Goal: Information Seeking & Learning: Learn about a topic

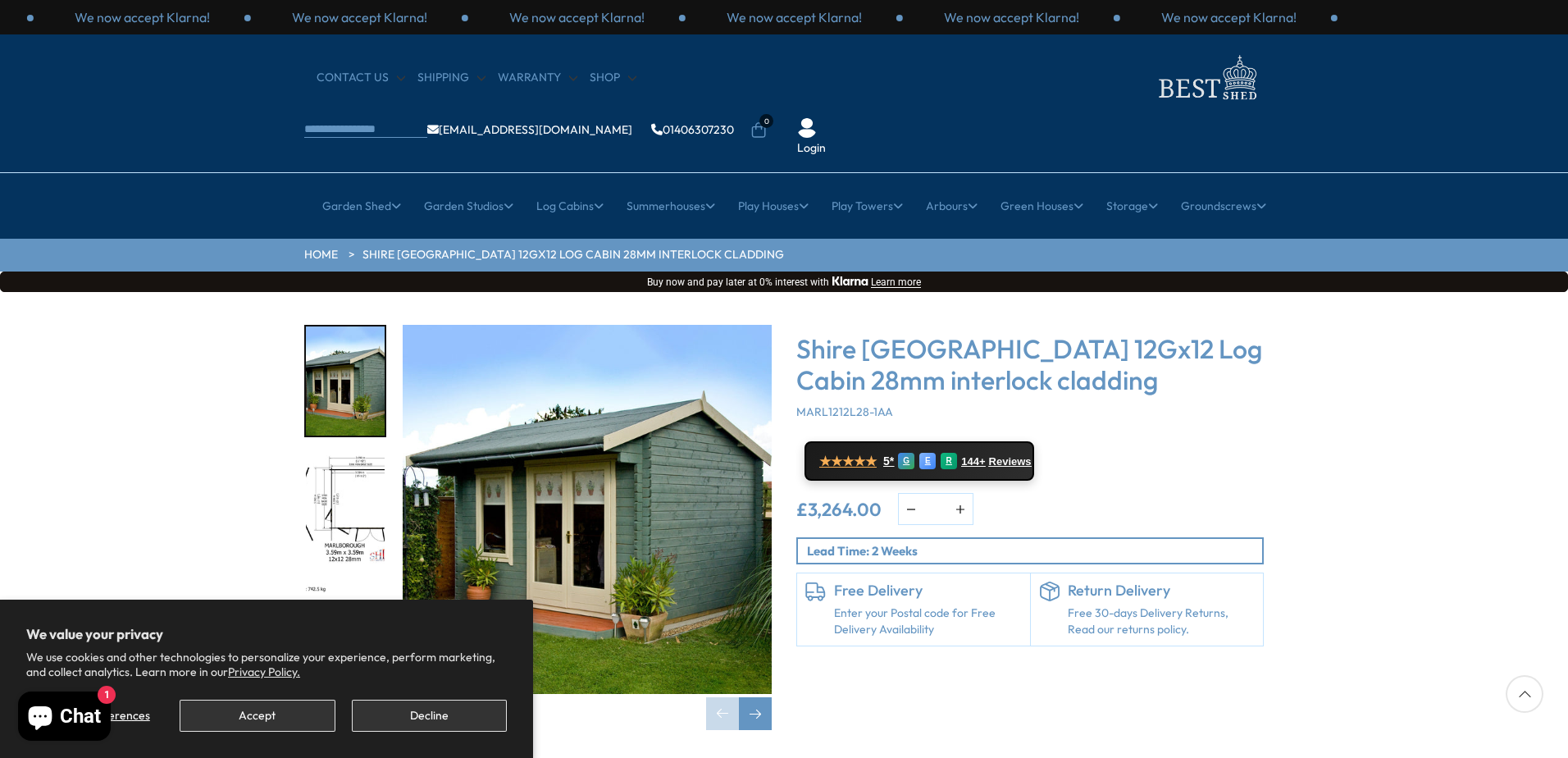
click at [902, 685] on div "Click To Expand Click To Expand Click To Expand Click To Expand Click To Expand…" at bounding box center [784, 539] width 1568 height 496
click at [751, 697] on div "Next slide" at bounding box center [756, 713] width 33 height 33
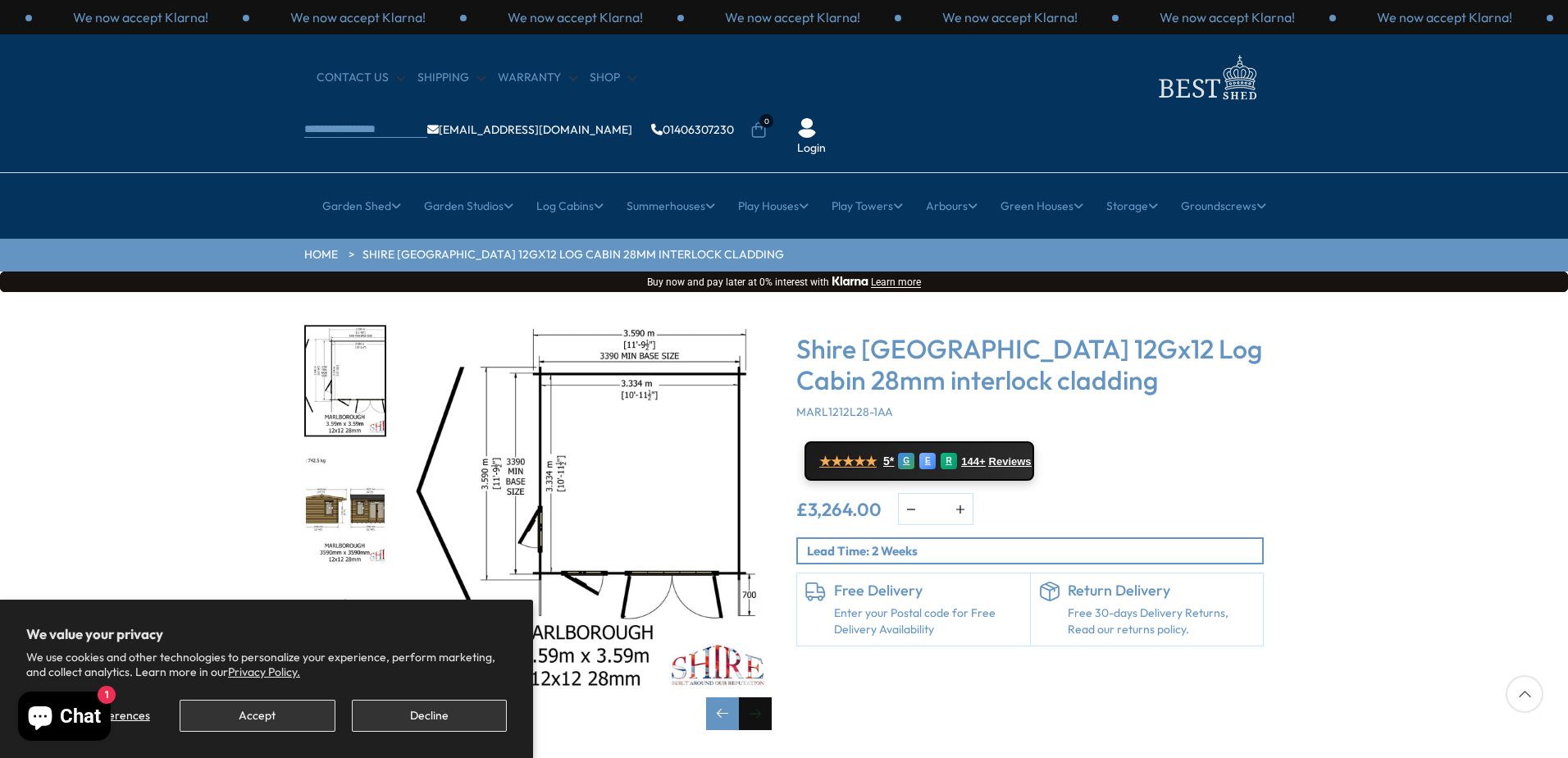
click at [751, 697] on div "Next slide" at bounding box center [756, 713] width 33 height 33
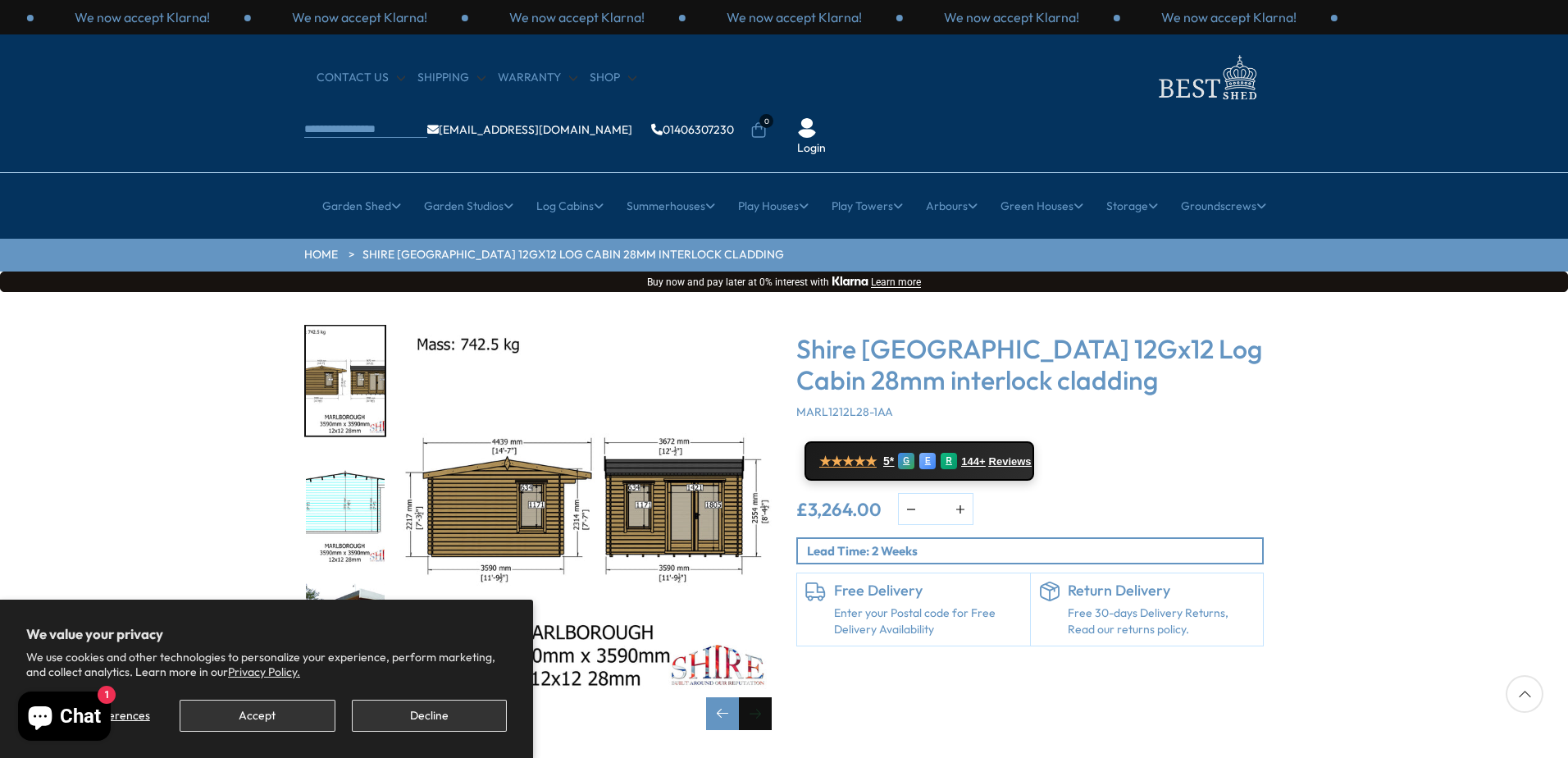
click at [751, 697] on div "Next slide" at bounding box center [756, 713] width 33 height 33
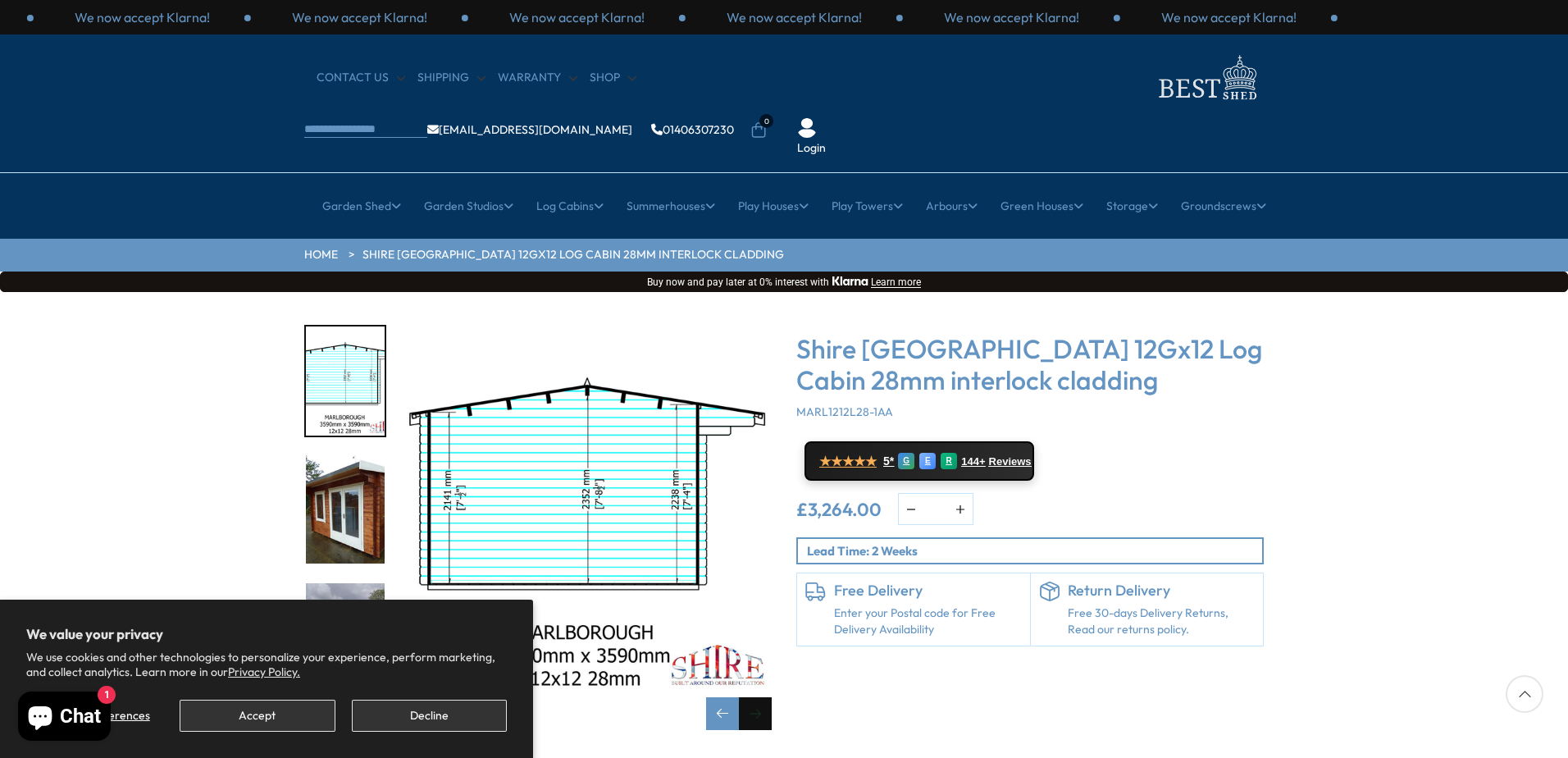
click at [751, 697] on div "Next slide" at bounding box center [756, 713] width 33 height 33
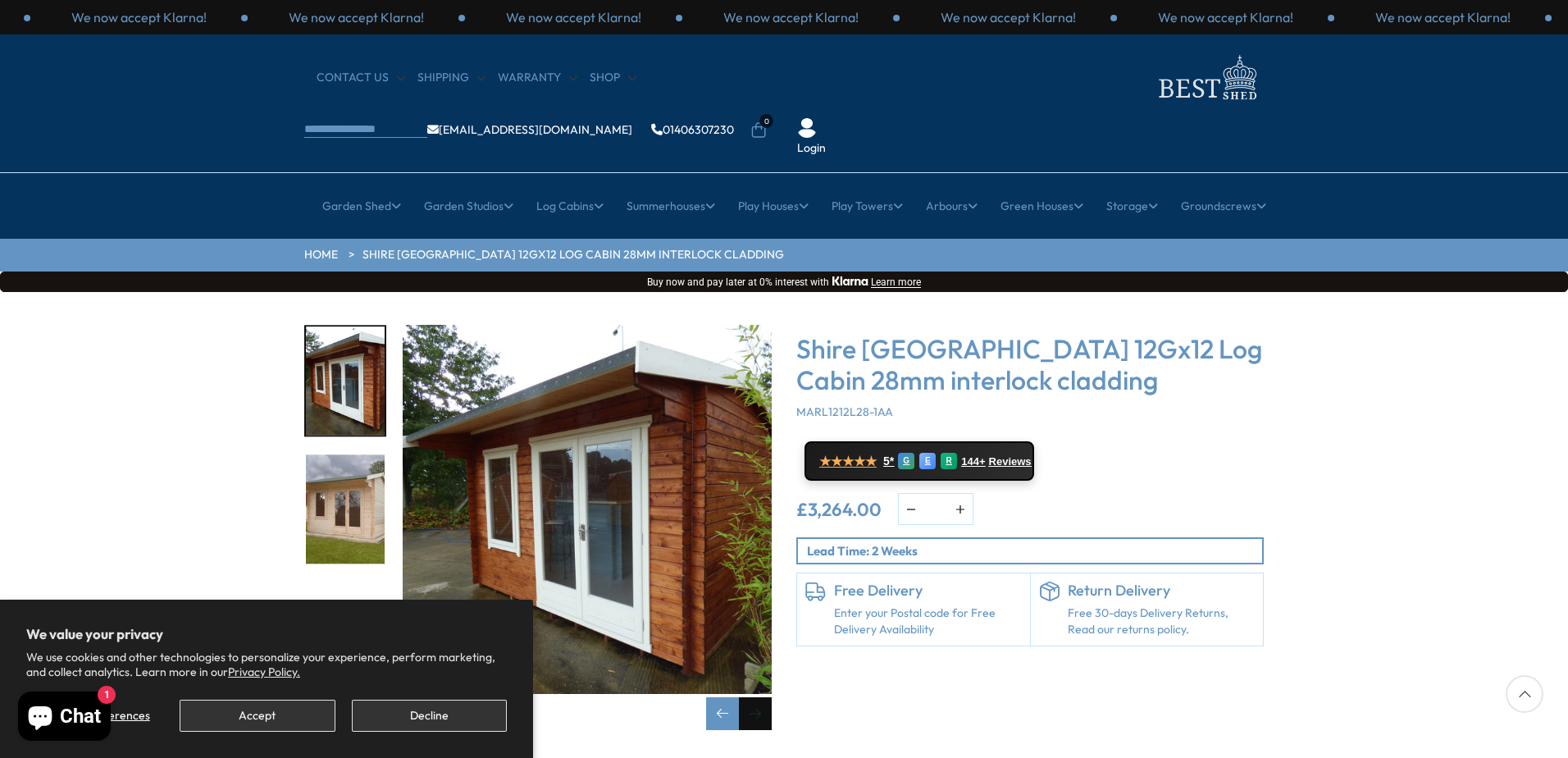
click at [751, 697] on div "Next slide" at bounding box center [756, 713] width 33 height 33
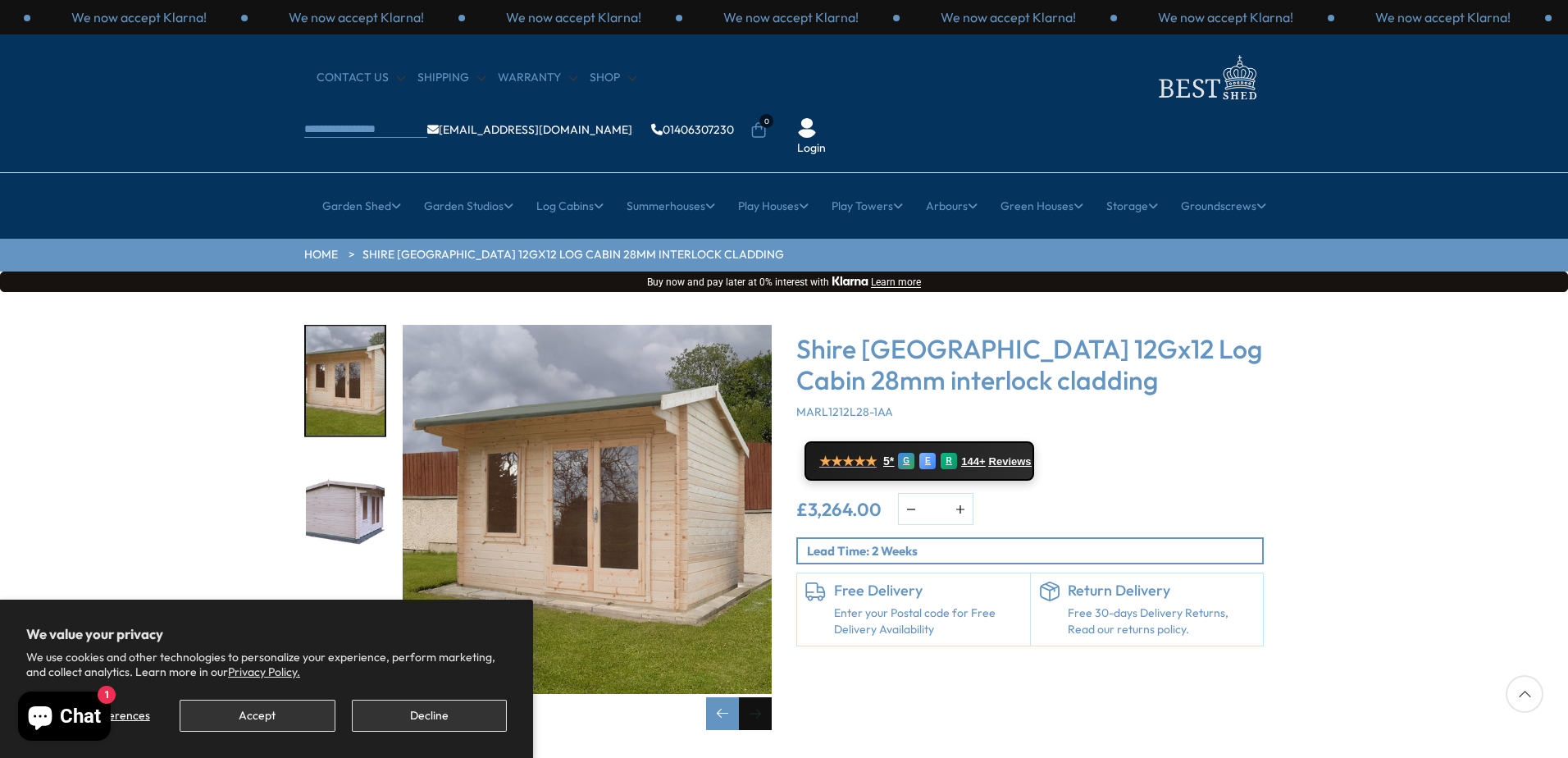
click at [751, 697] on div "Next slide" at bounding box center [756, 713] width 33 height 33
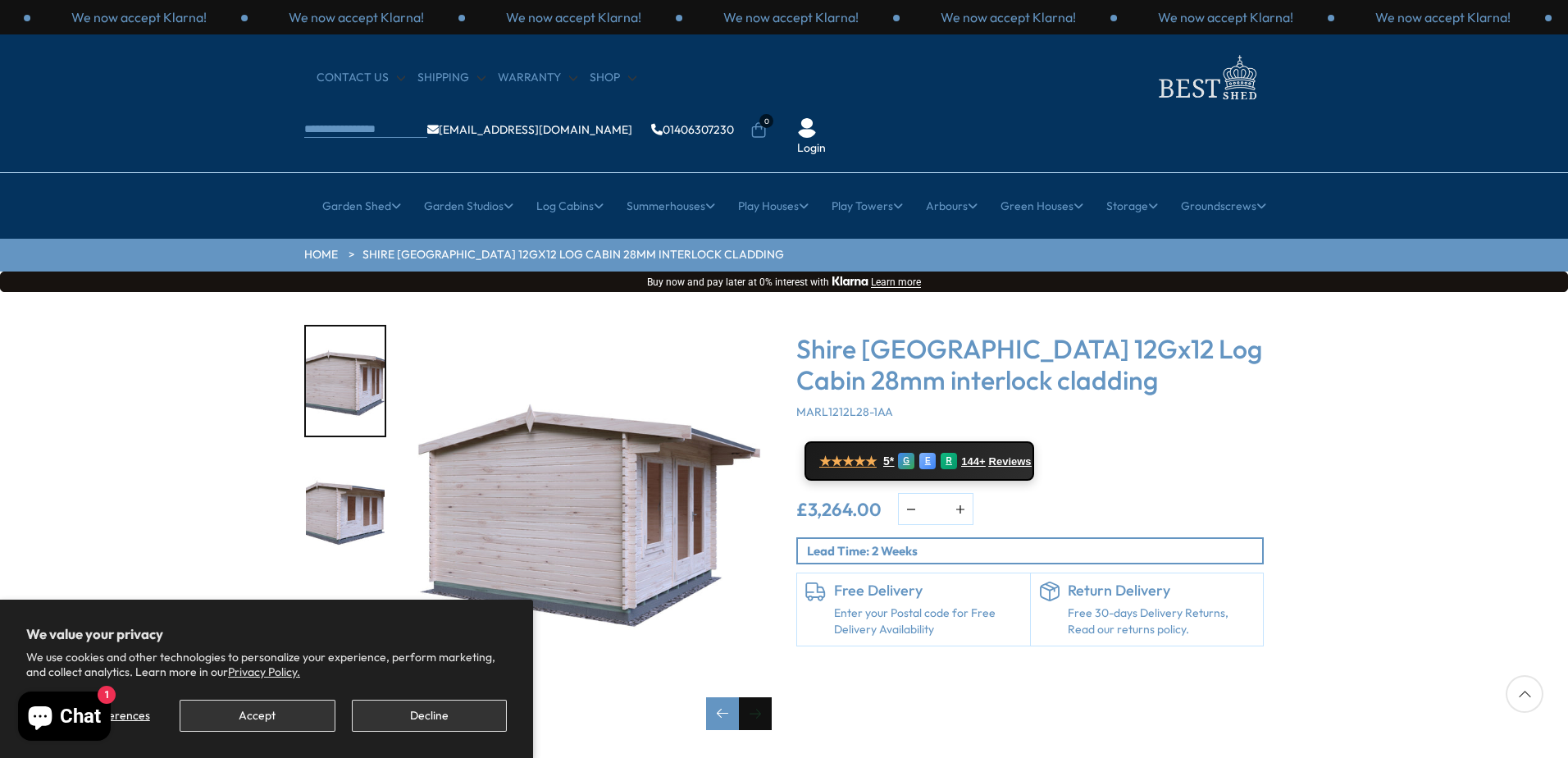
click at [751, 697] on div "Next slide" at bounding box center [756, 713] width 33 height 33
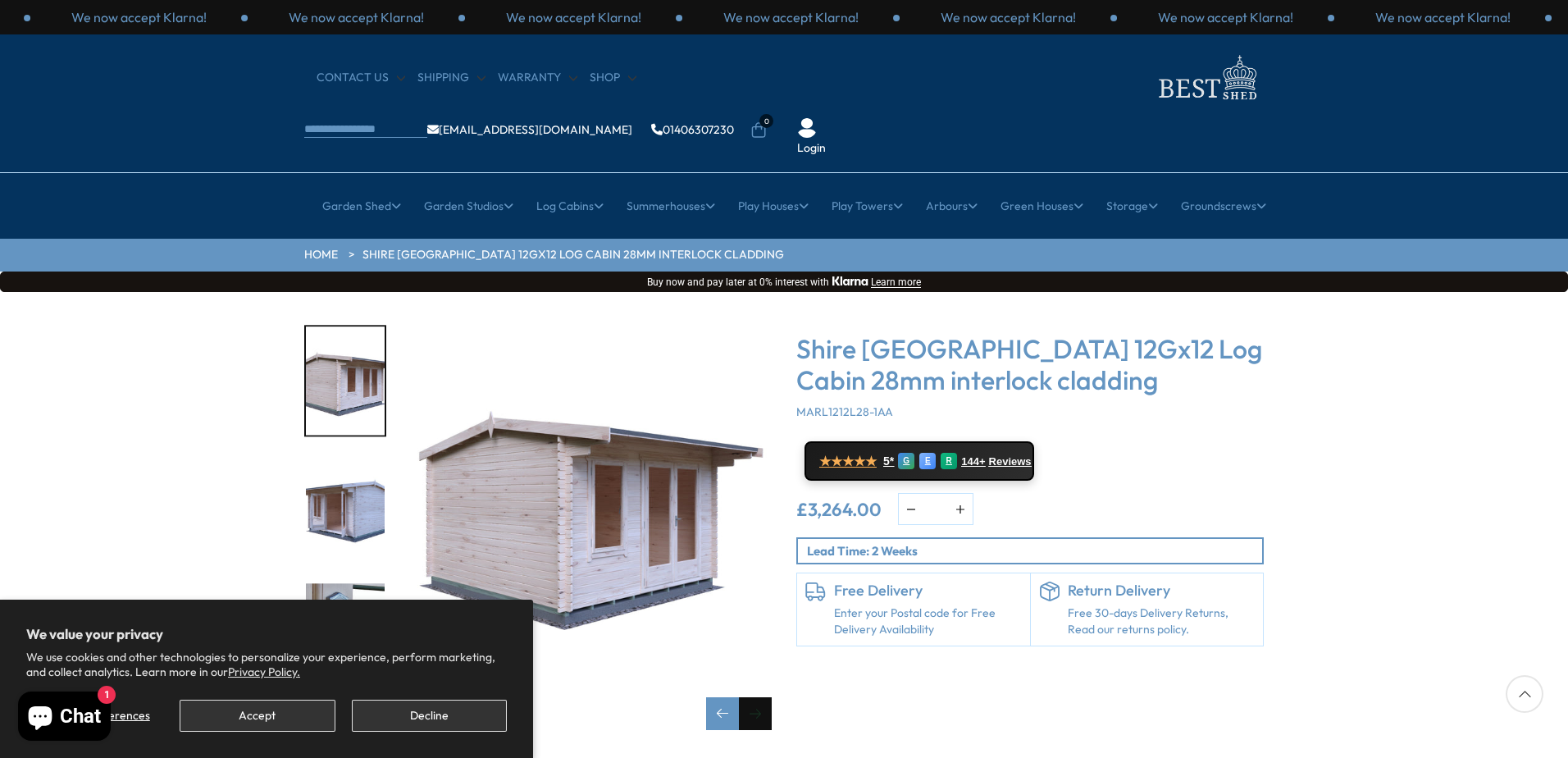
click at [751, 697] on div "Next slide" at bounding box center [756, 713] width 33 height 33
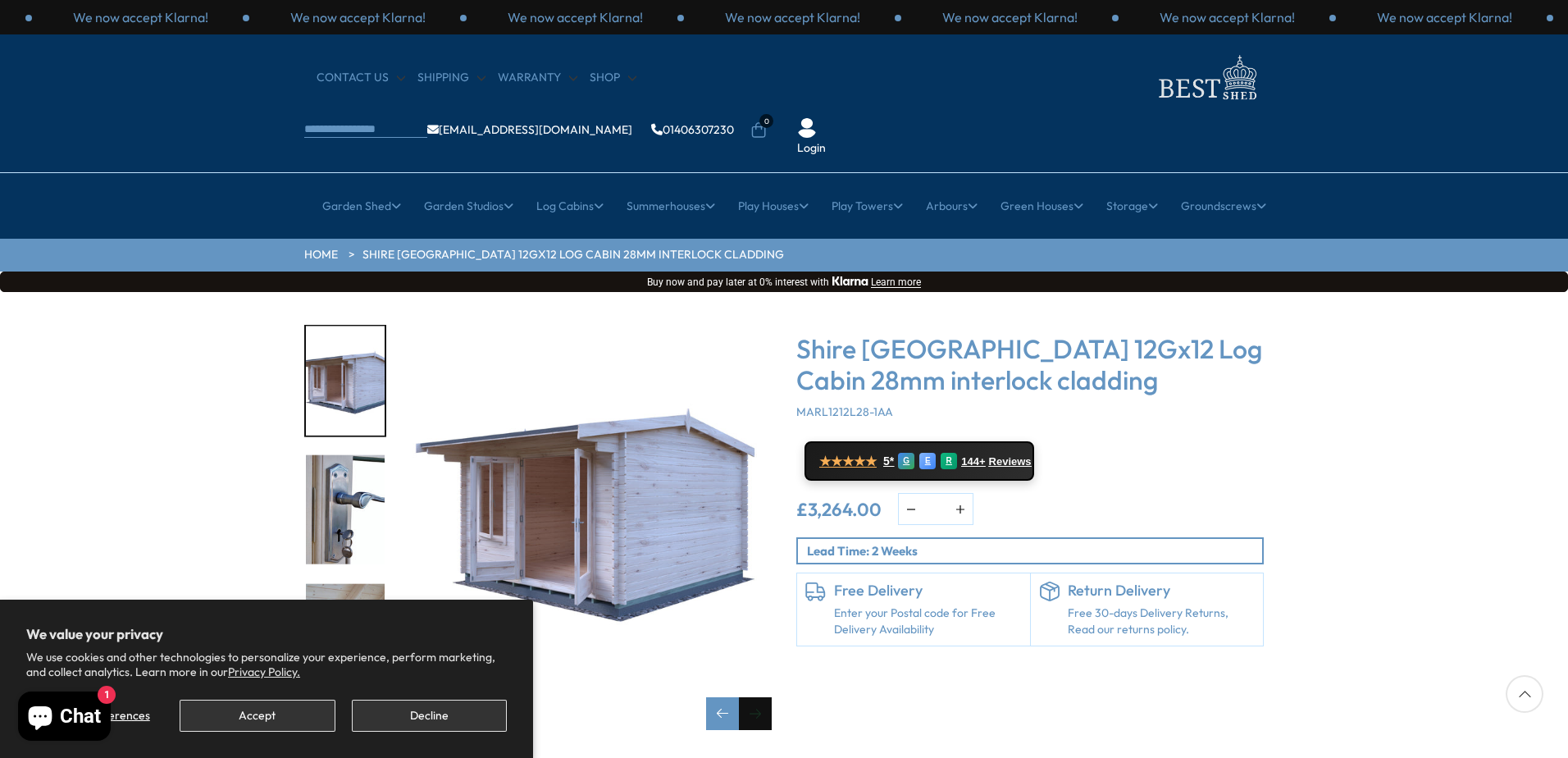
click at [751, 697] on div "Next slide" at bounding box center [756, 713] width 33 height 33
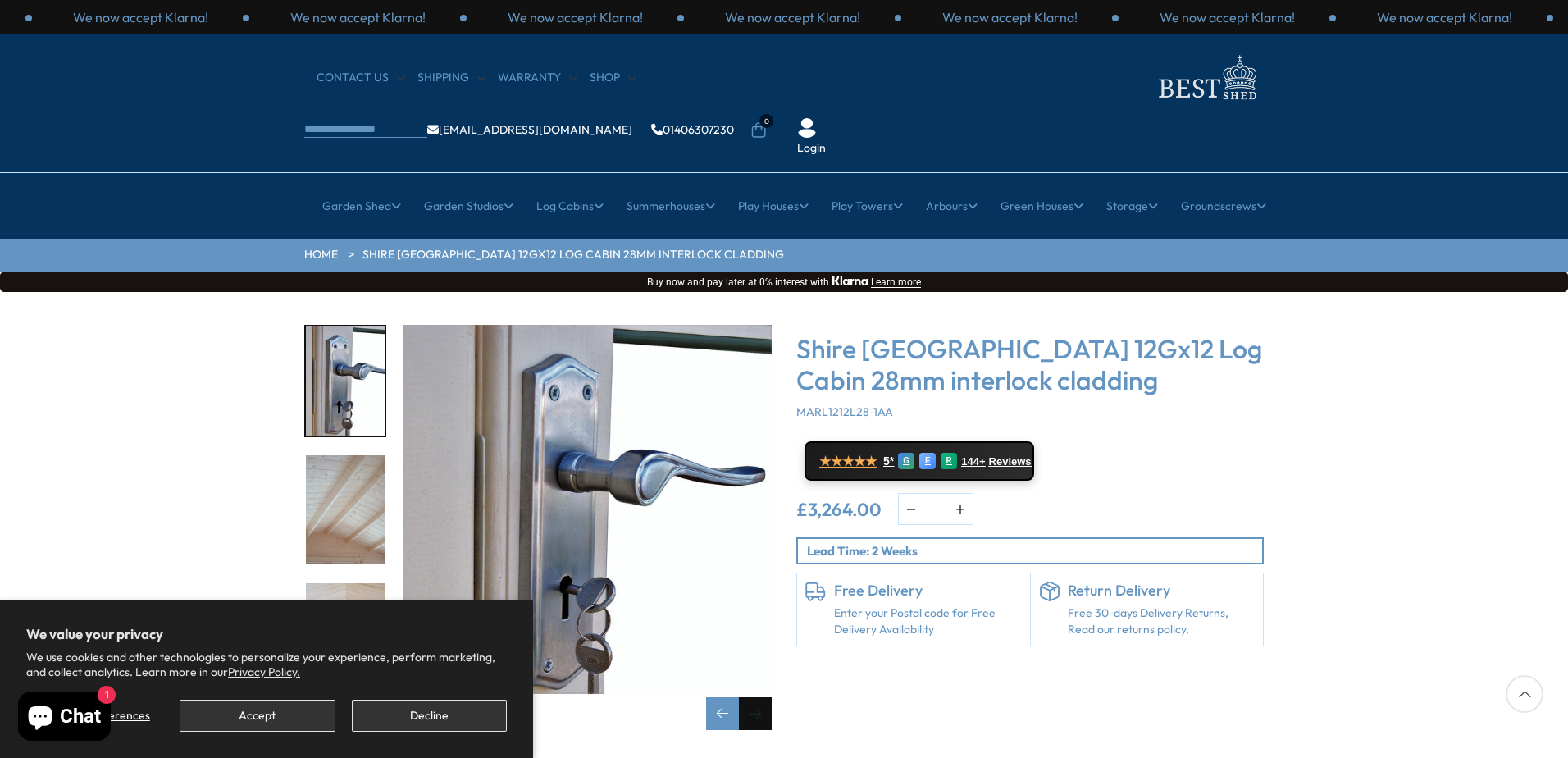
click at [747, 697] on div "Next slide" at bounding box center [756, 713] width 33 height 33
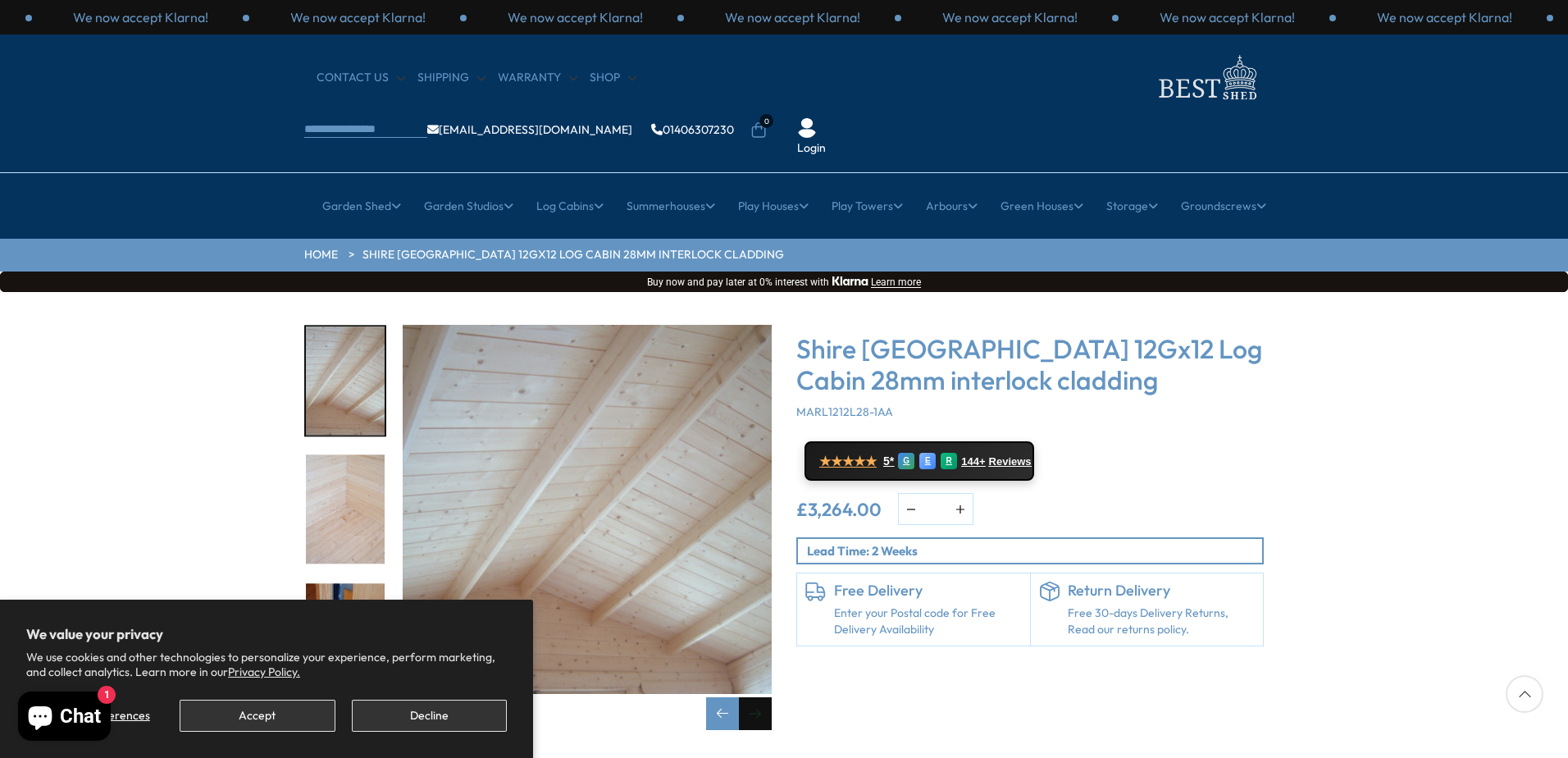
click at [747, 697] on div "Next slide" at bounding box center [756, 713] width 33 height 33
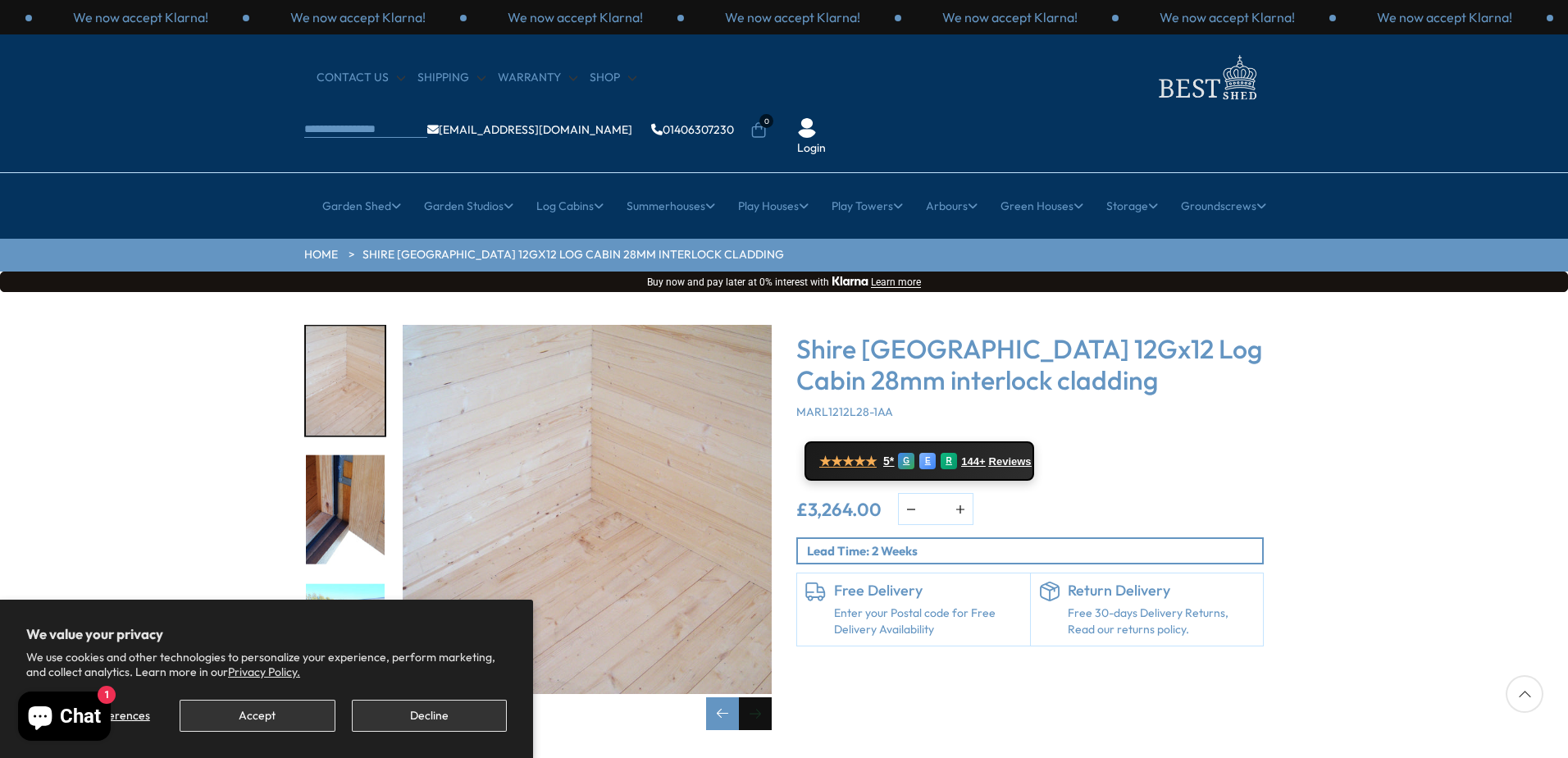
click at [747, 697] on div "Next slide" at bounding box center [756, 713] width 33 height 33
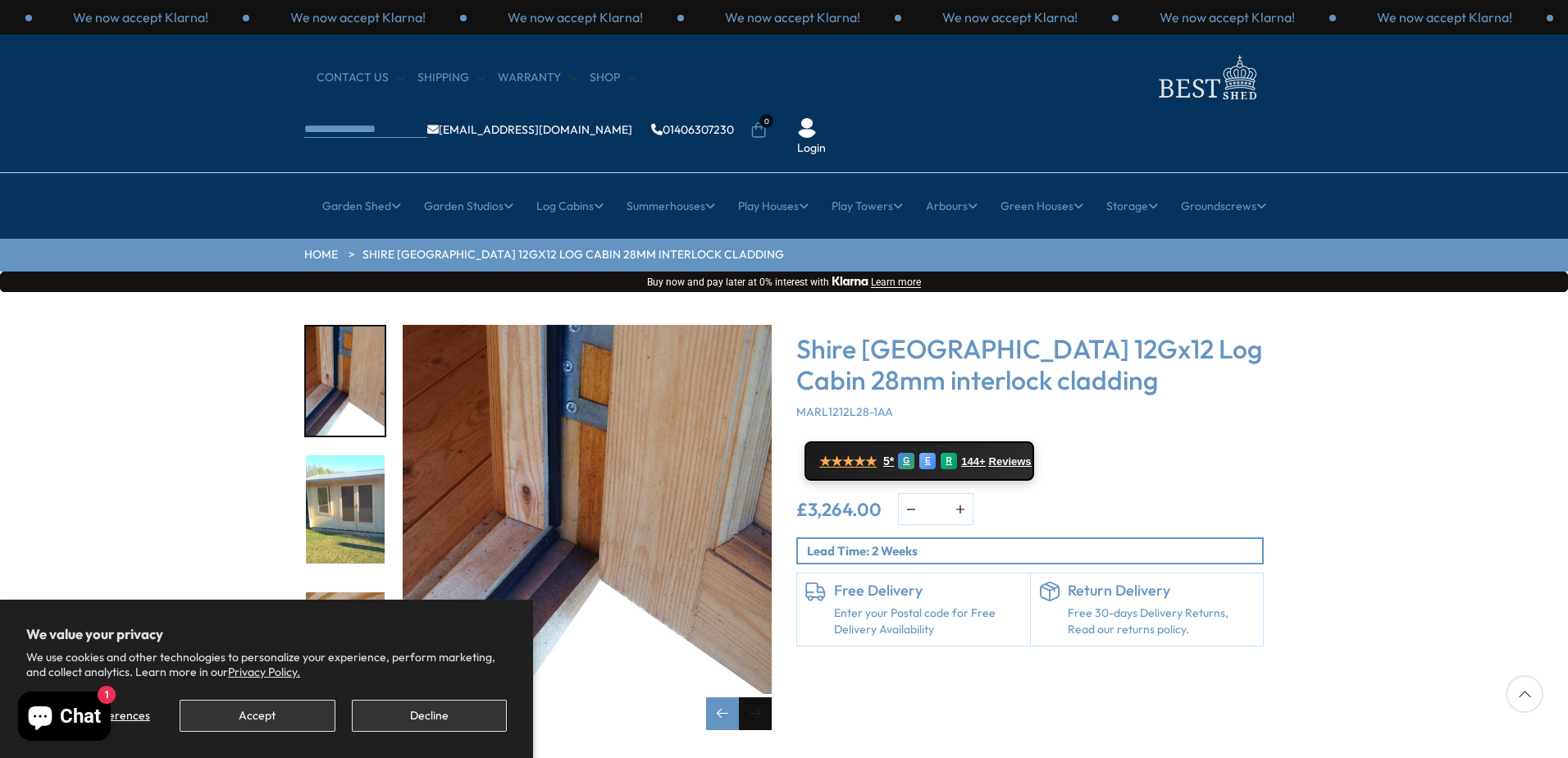
click at [747, 697] on div "Next slide" at bounding box center [756, 713] width 33 height 33
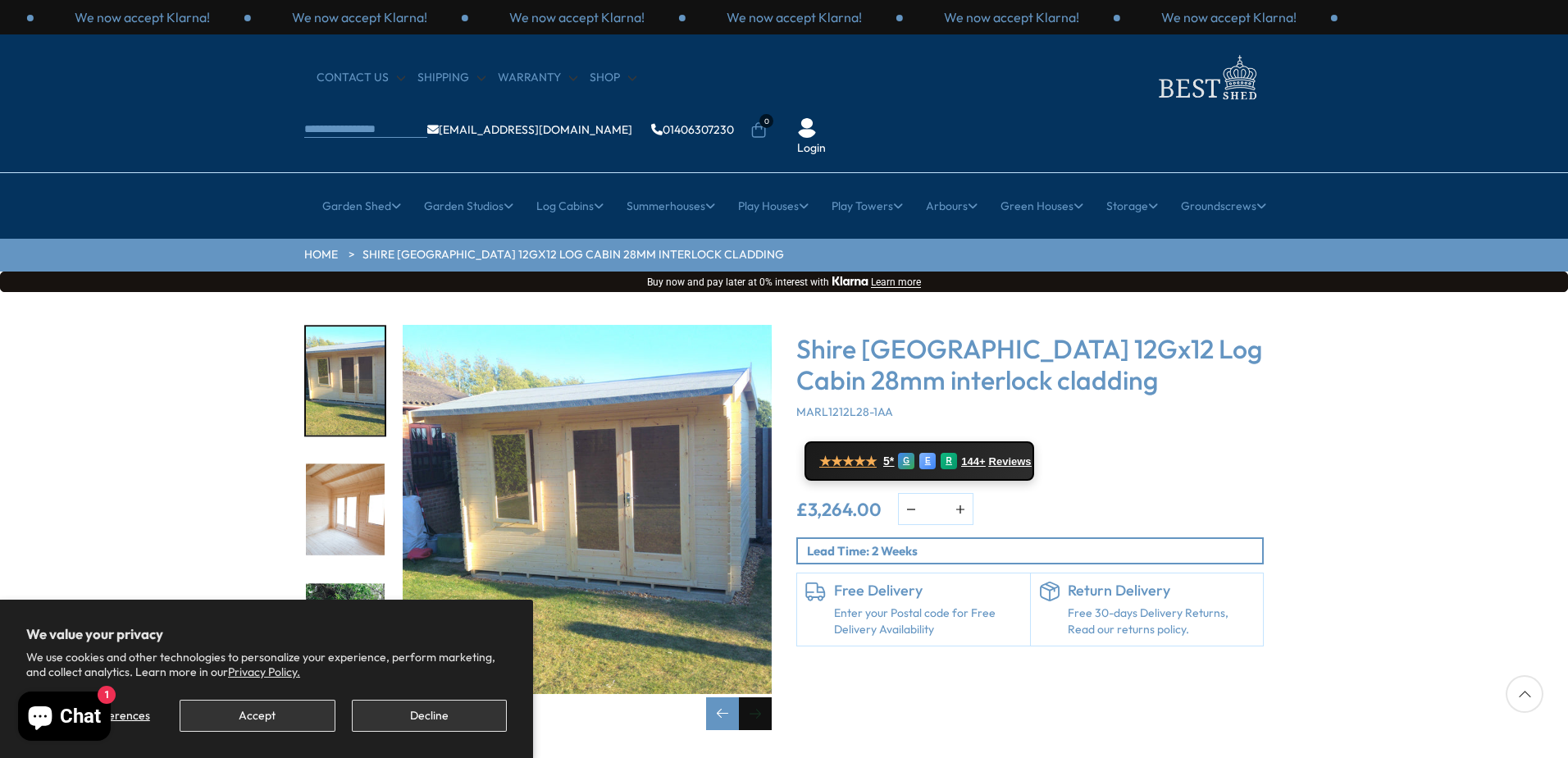
click at [747, 697] on div "Next slide" at bounding box center [756, 713] width 33 height 33
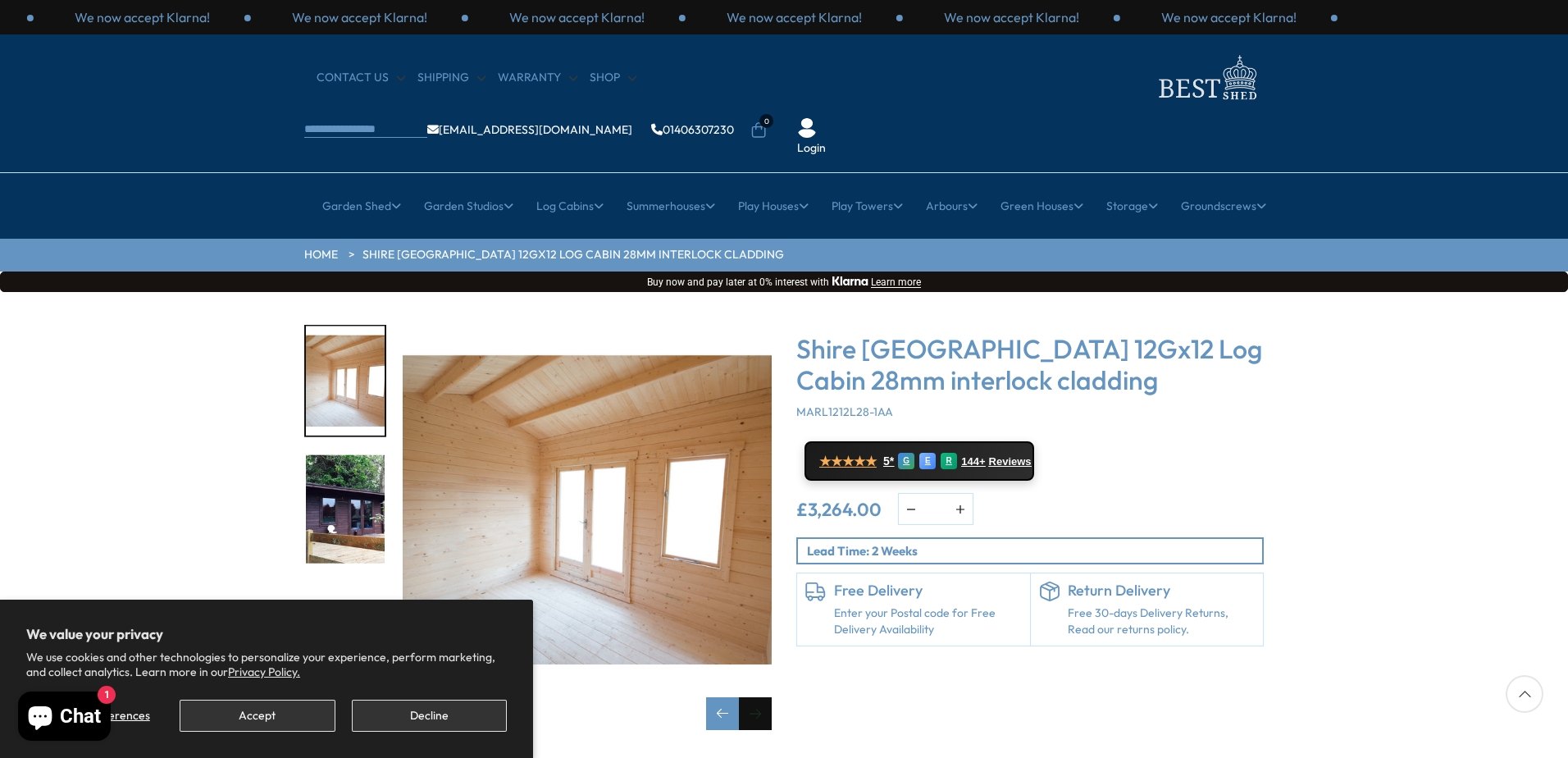
click at [747, 697] on div "Next slide" at bounding box center [756, 713] width 33 height 33
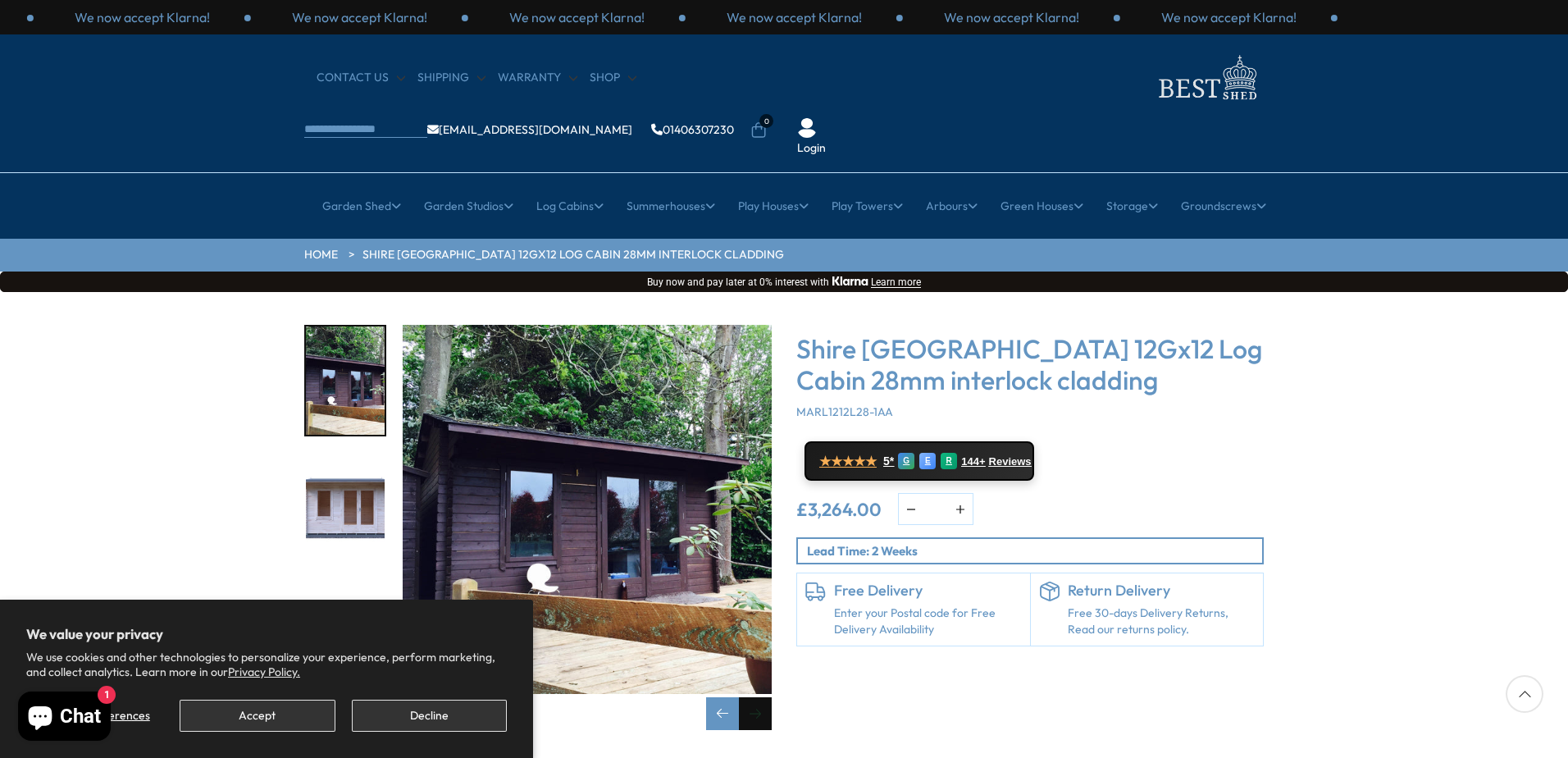
click at [747, 697] on div "Next slide" at bounding box center [756, 713] width 33 height 33
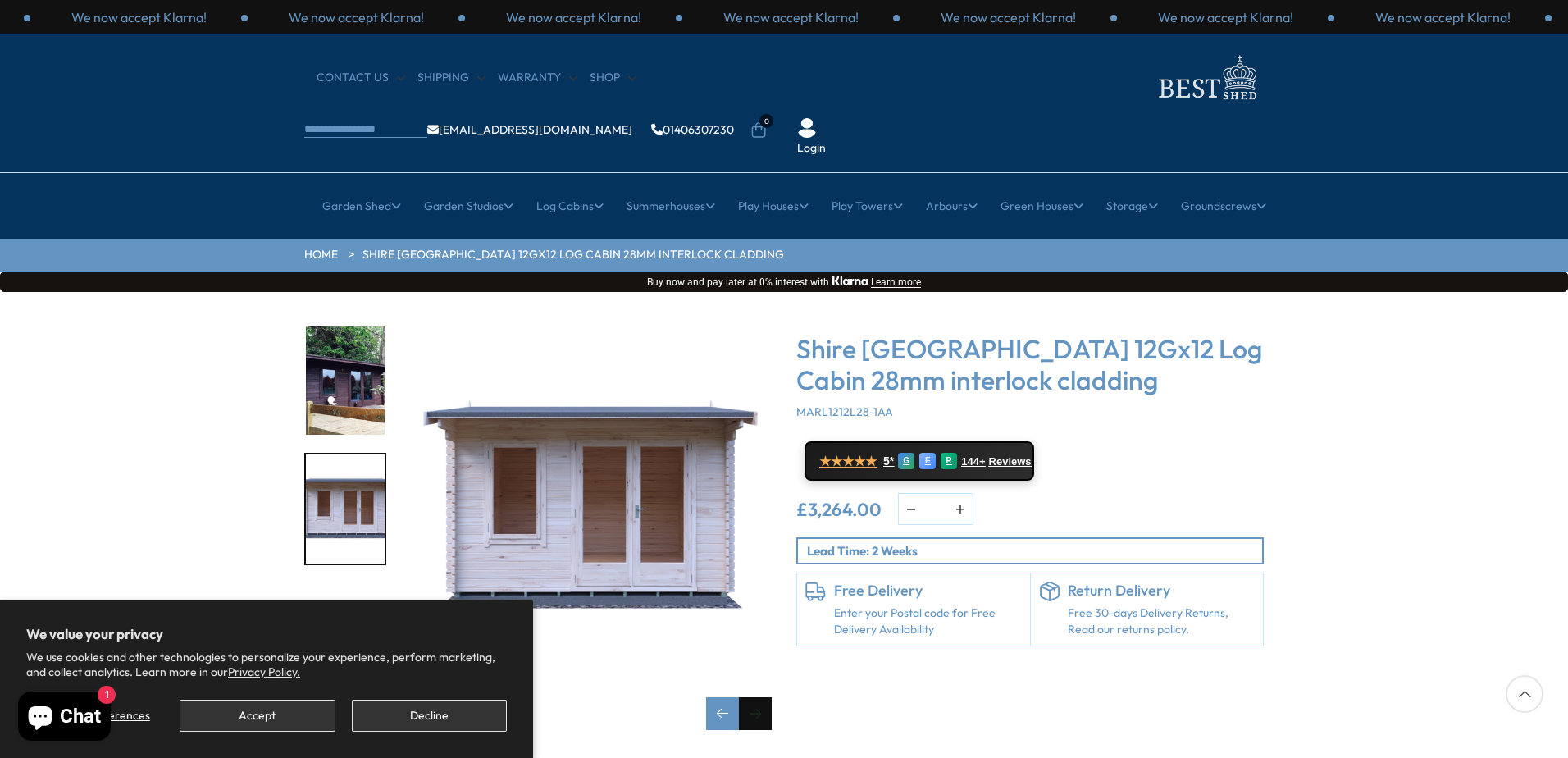
click at [751, 697] on div "Next slide" at bounding box center [756, 713] width 33 height 33
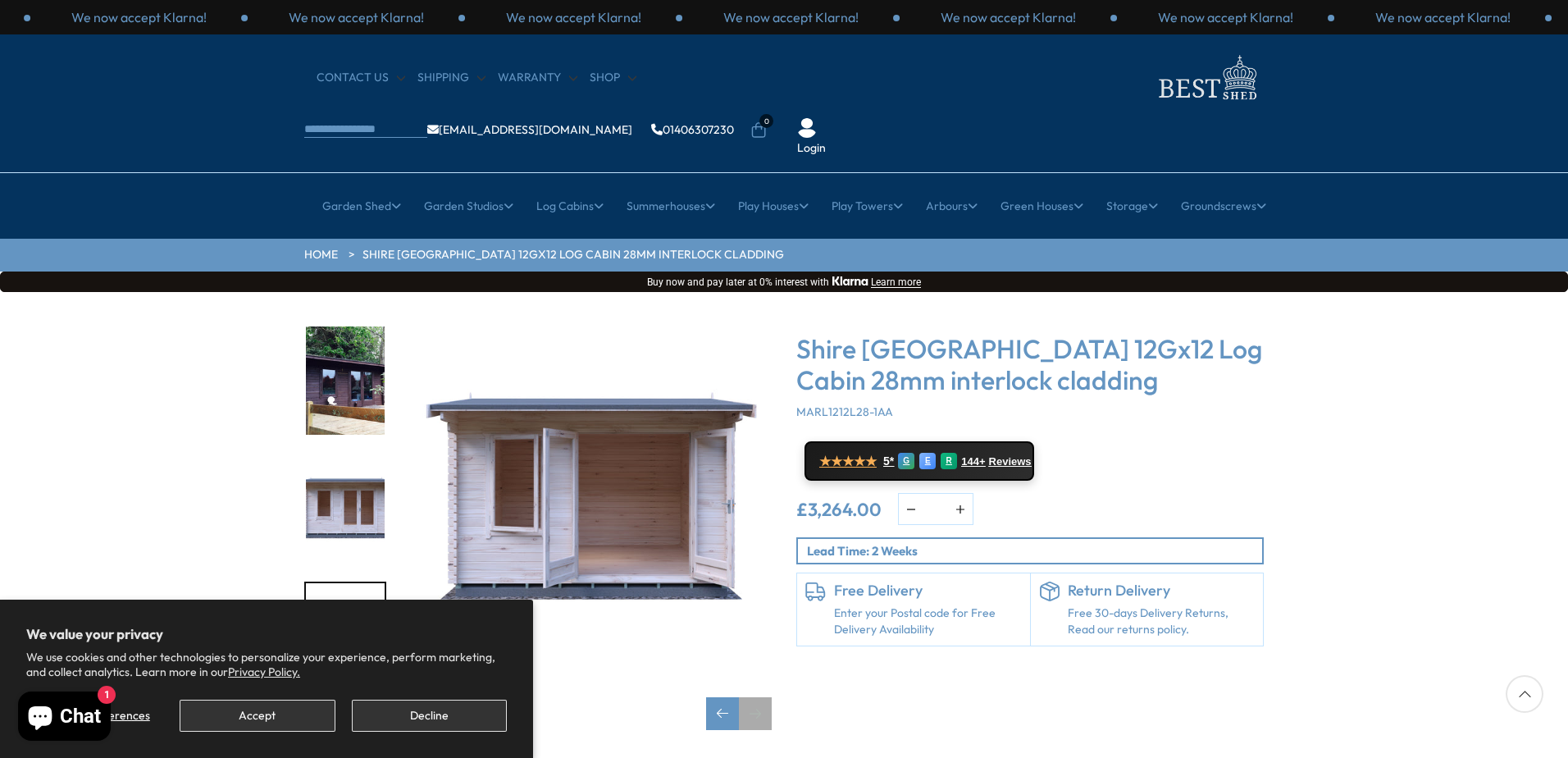
click at [751, 697] on div "Next slide" at bounding box center [756, 713] width 33 height 33
click at [722, 697] on div "Previous slide" at bounding box center [723, 713] width 33 height 33
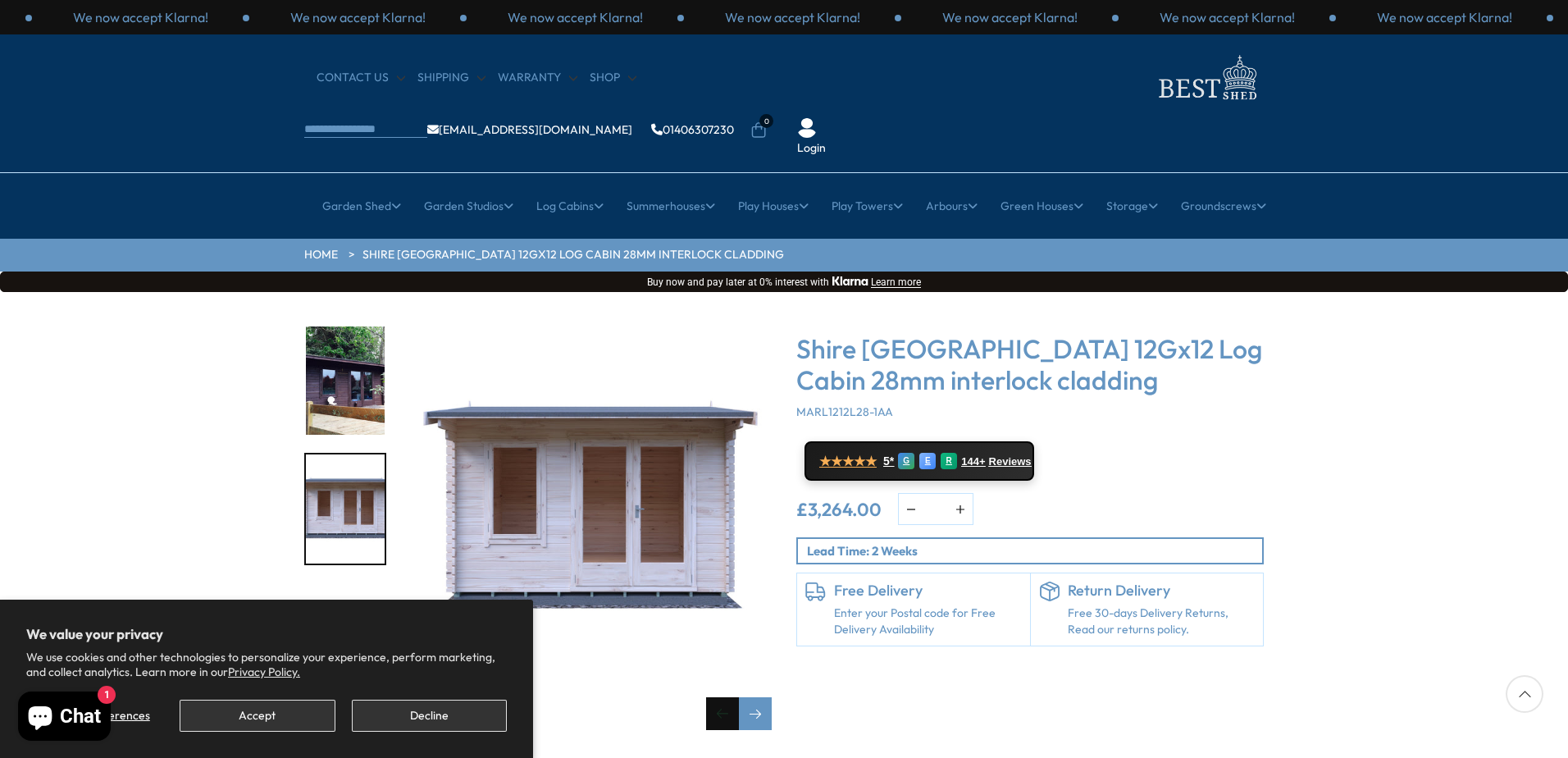
click at [722, 697] on div "Previous slide" at bounding box center [723, 713] width 33 height 33
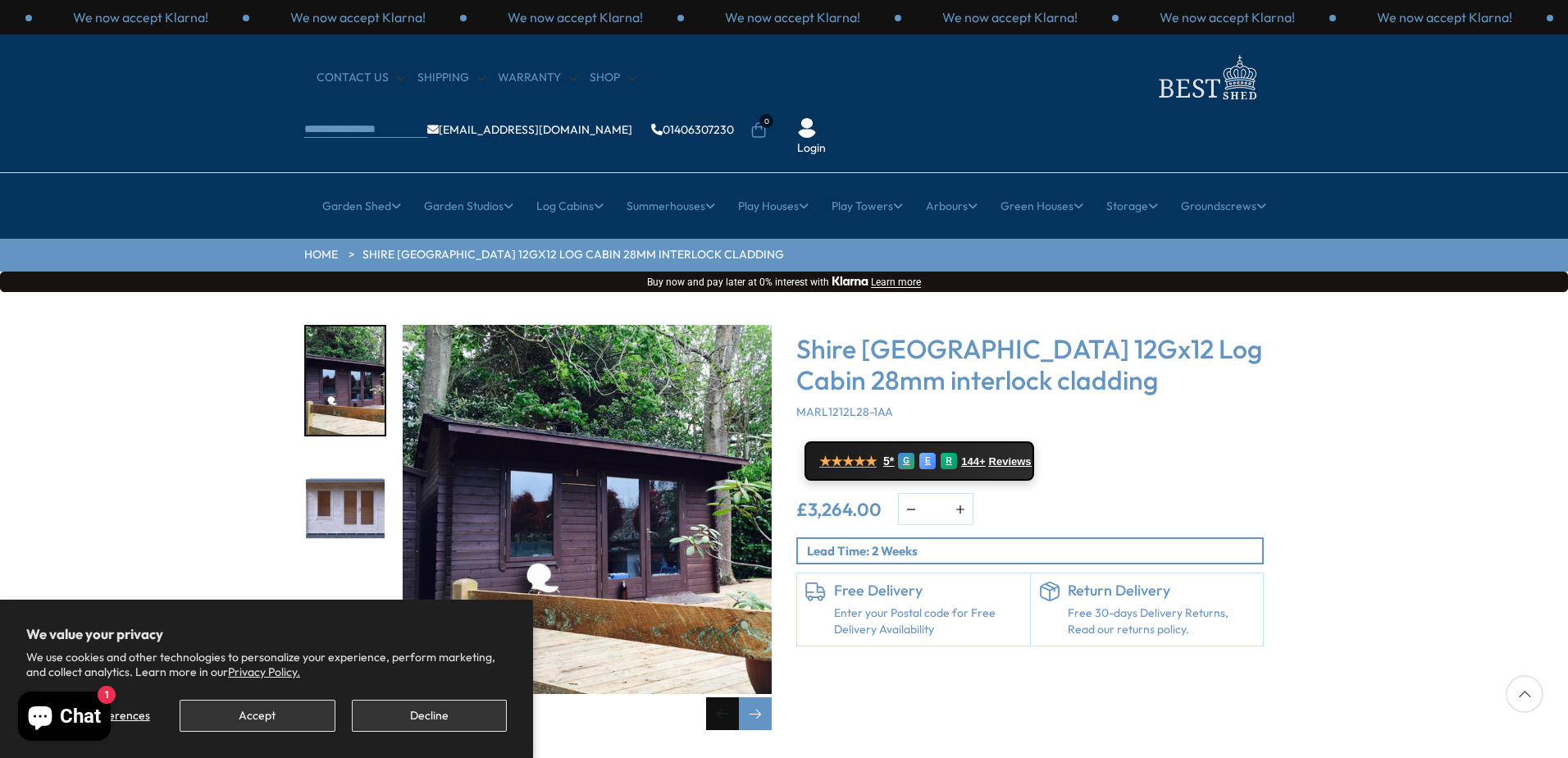
click at [722, 697] on div "Previous slide" at bounding box center [723, 713] width 33 height 33
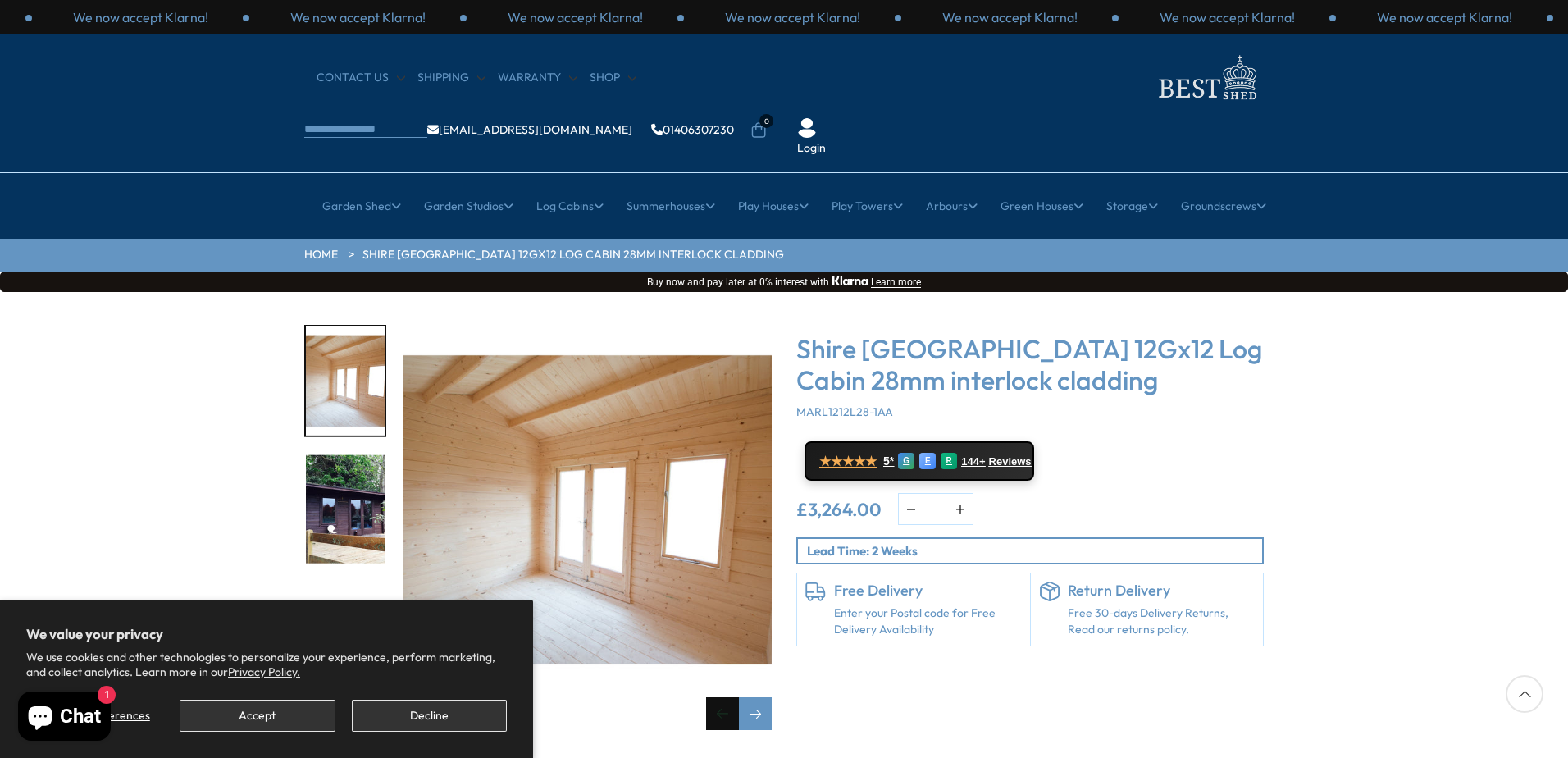
click at [722, 697] on div "Previous slide" at bounding box center [723, 713] width 33 height 33
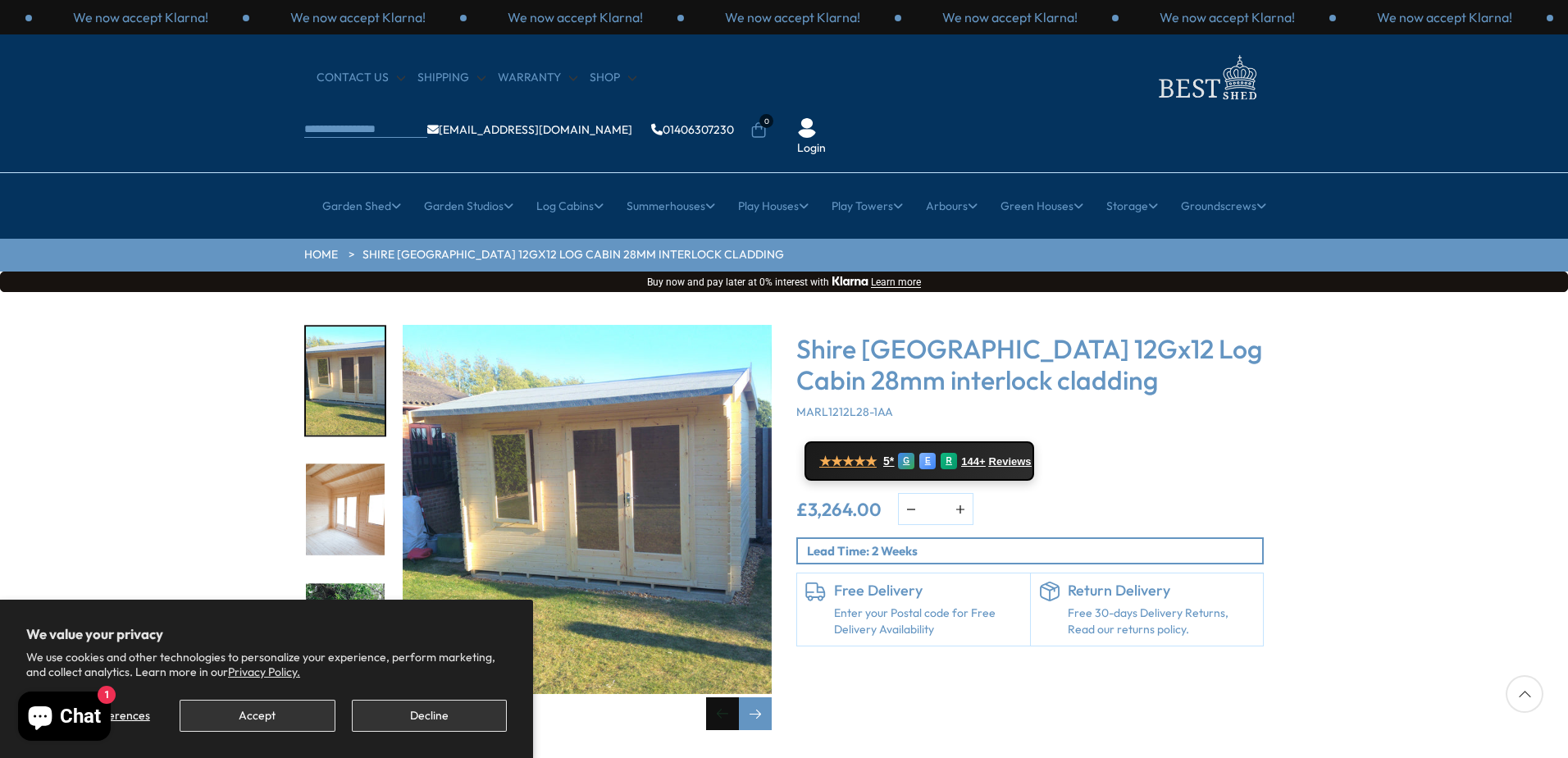
click at [722, 697] on div "Previous slide" at bounding box center [723, 713] width 33 height 33
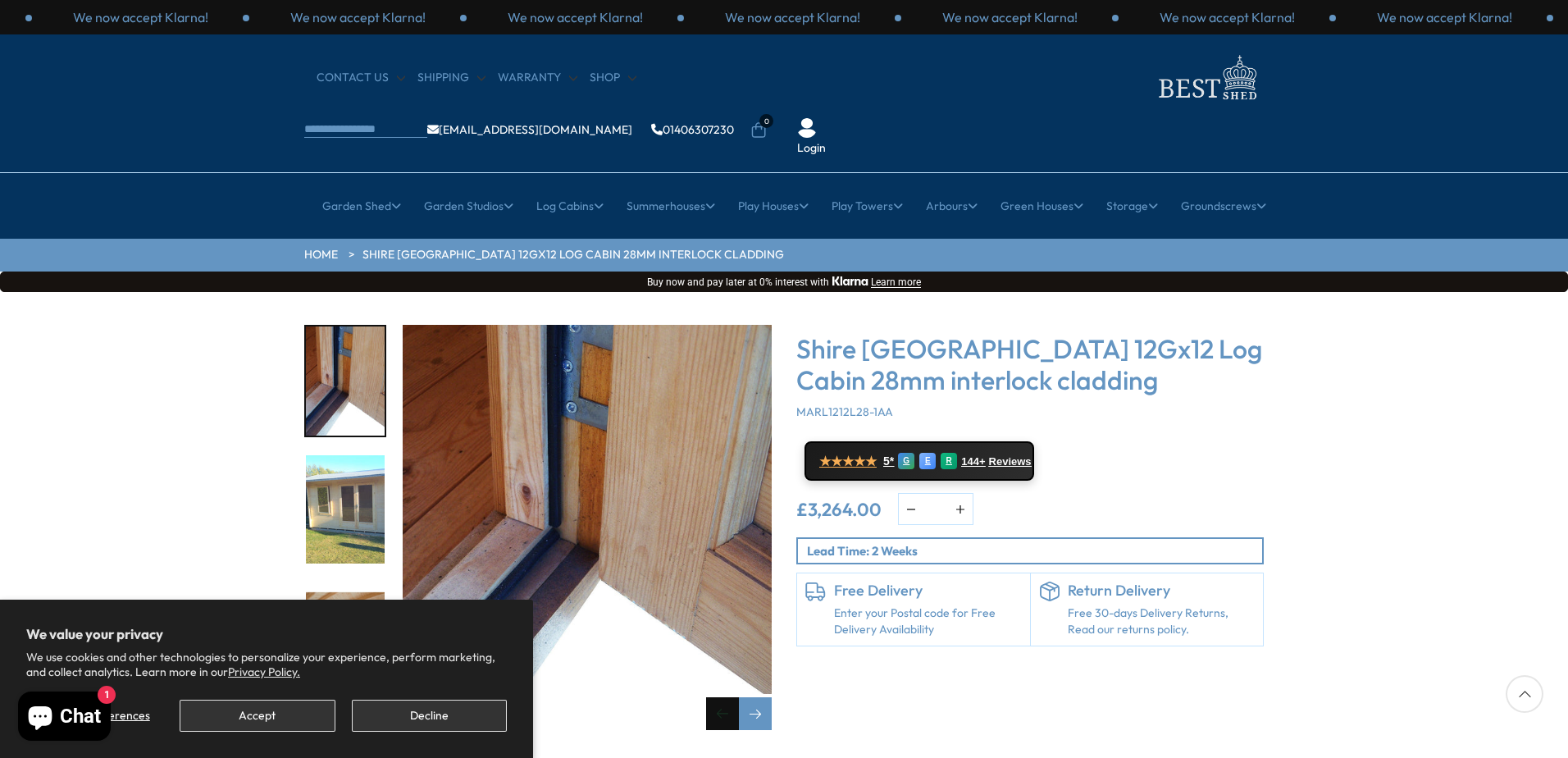
click at [722, 697] on div "Previous slide" at bounding box center [723, 713] width 33 height 33
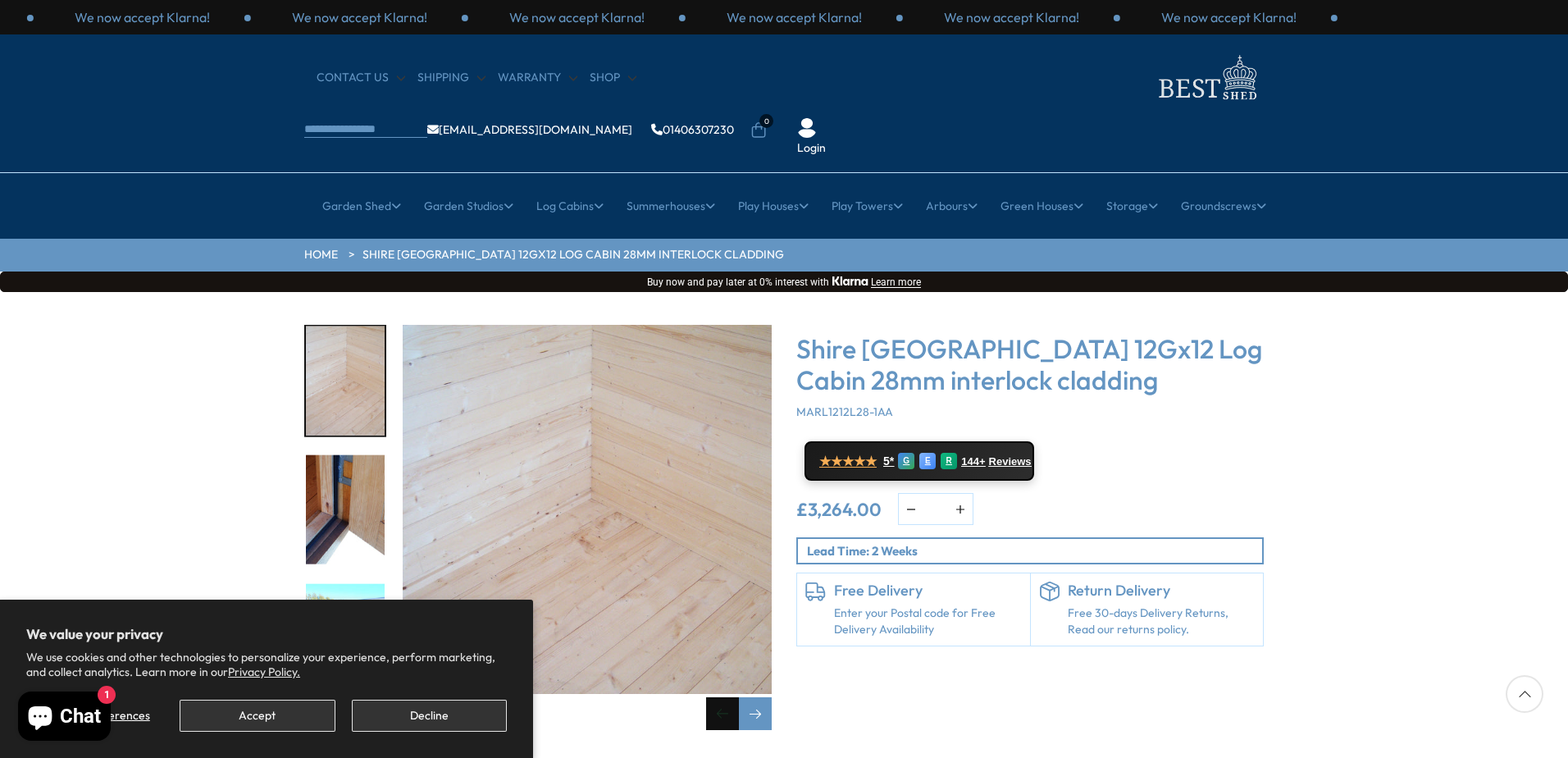
click at [722, 697] on div "Previous slide" at bounding box center [723, 713] width 33 height 33
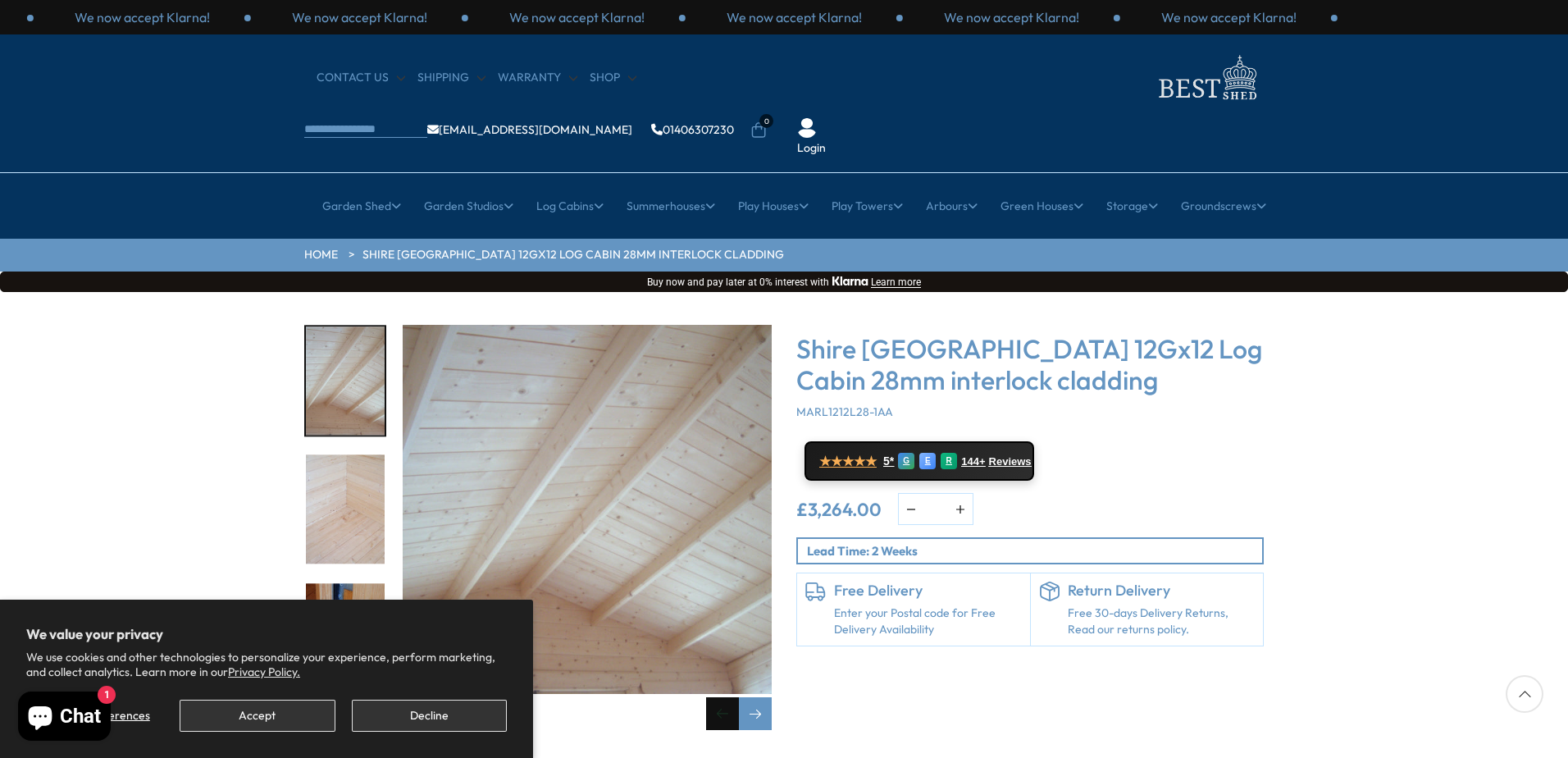
click at [722, 697] on div "Previous slide" at bounding box center [723, 713] width 33 height 33
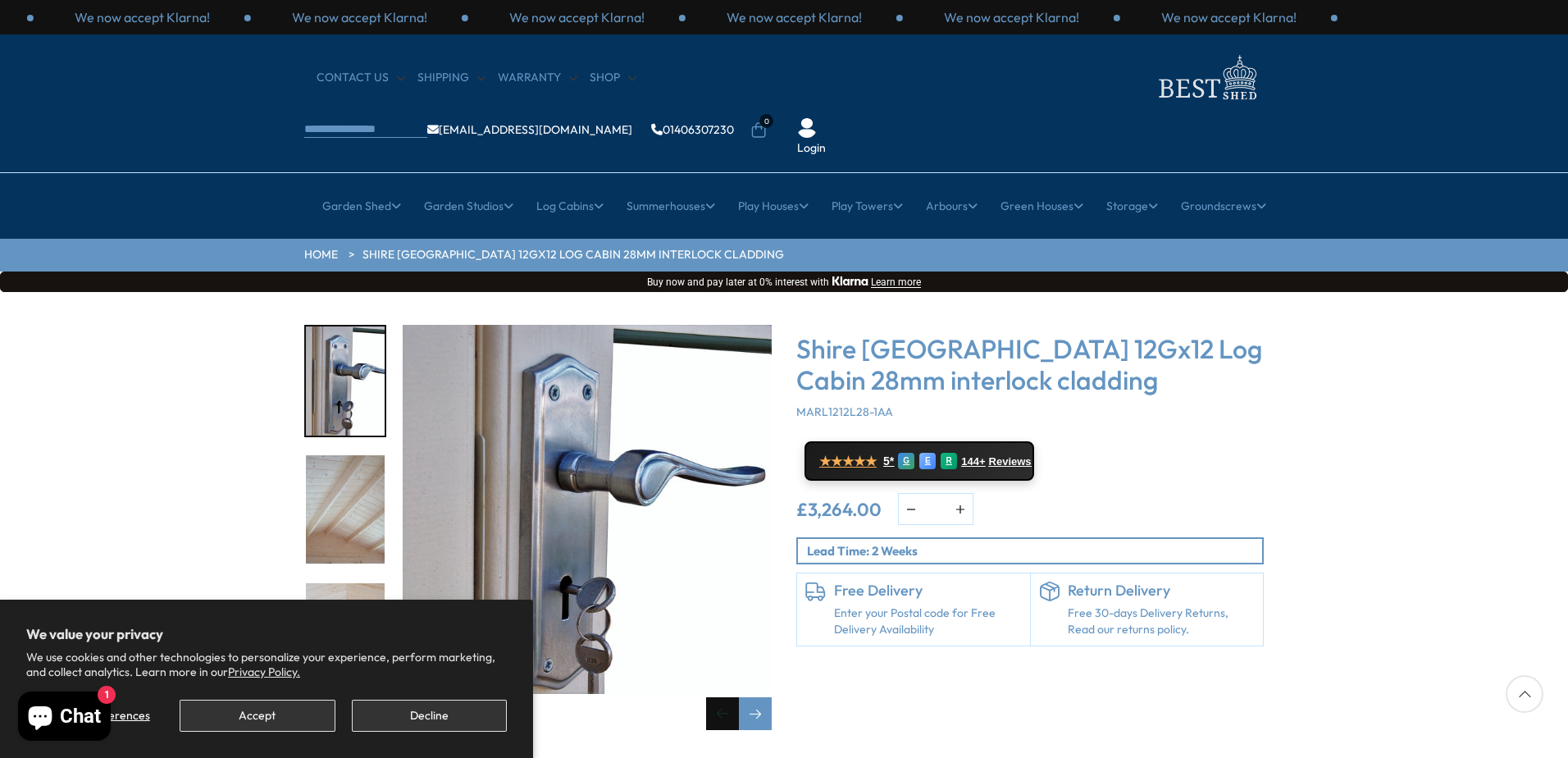
click at [722, 697] on div "Previous slide" at bounding box center [723, 713] width 33 height 33
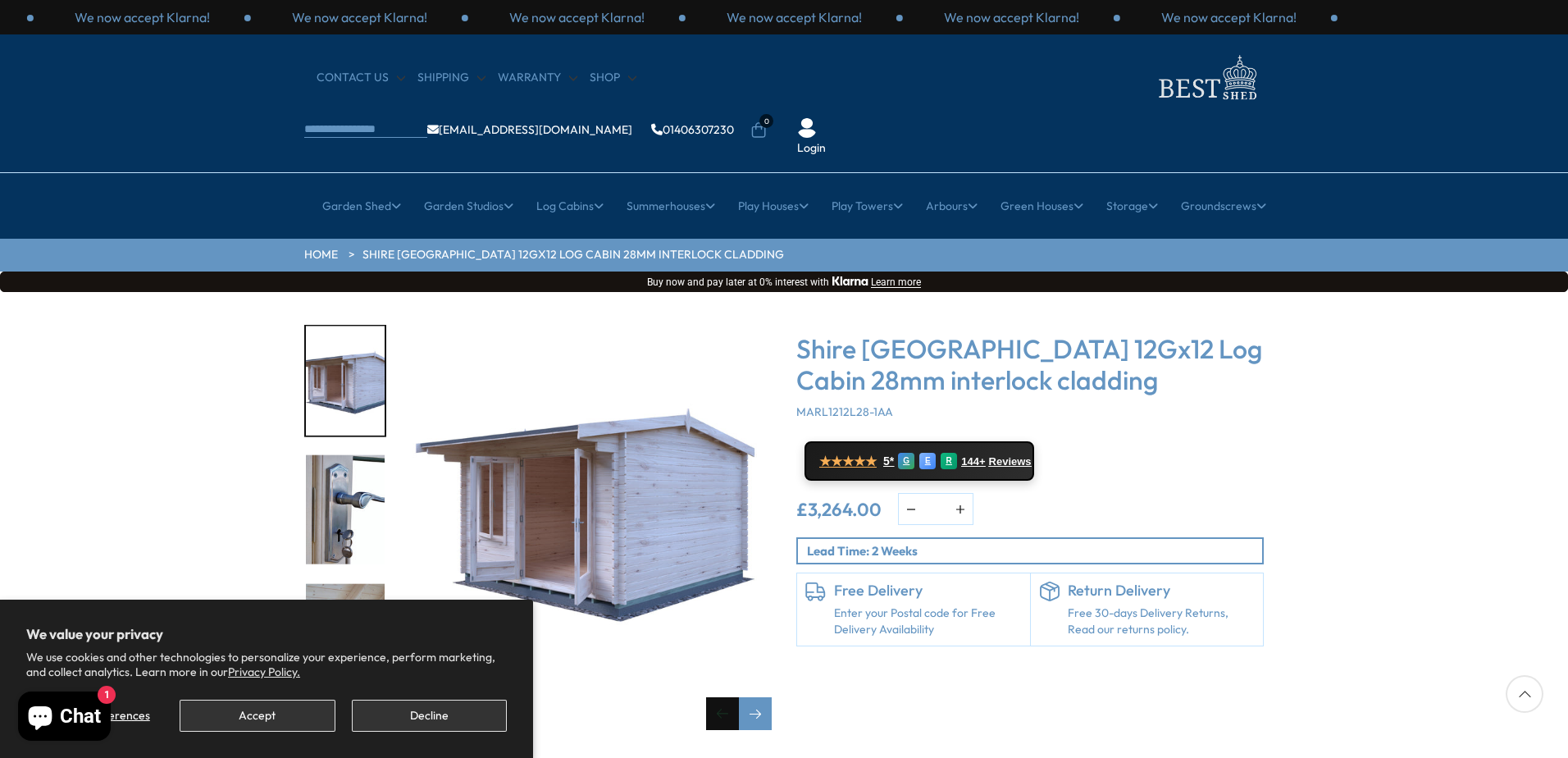
click at [722, 697] on div "Previous slide" at bounding box center [723, 713] width 33 height 33
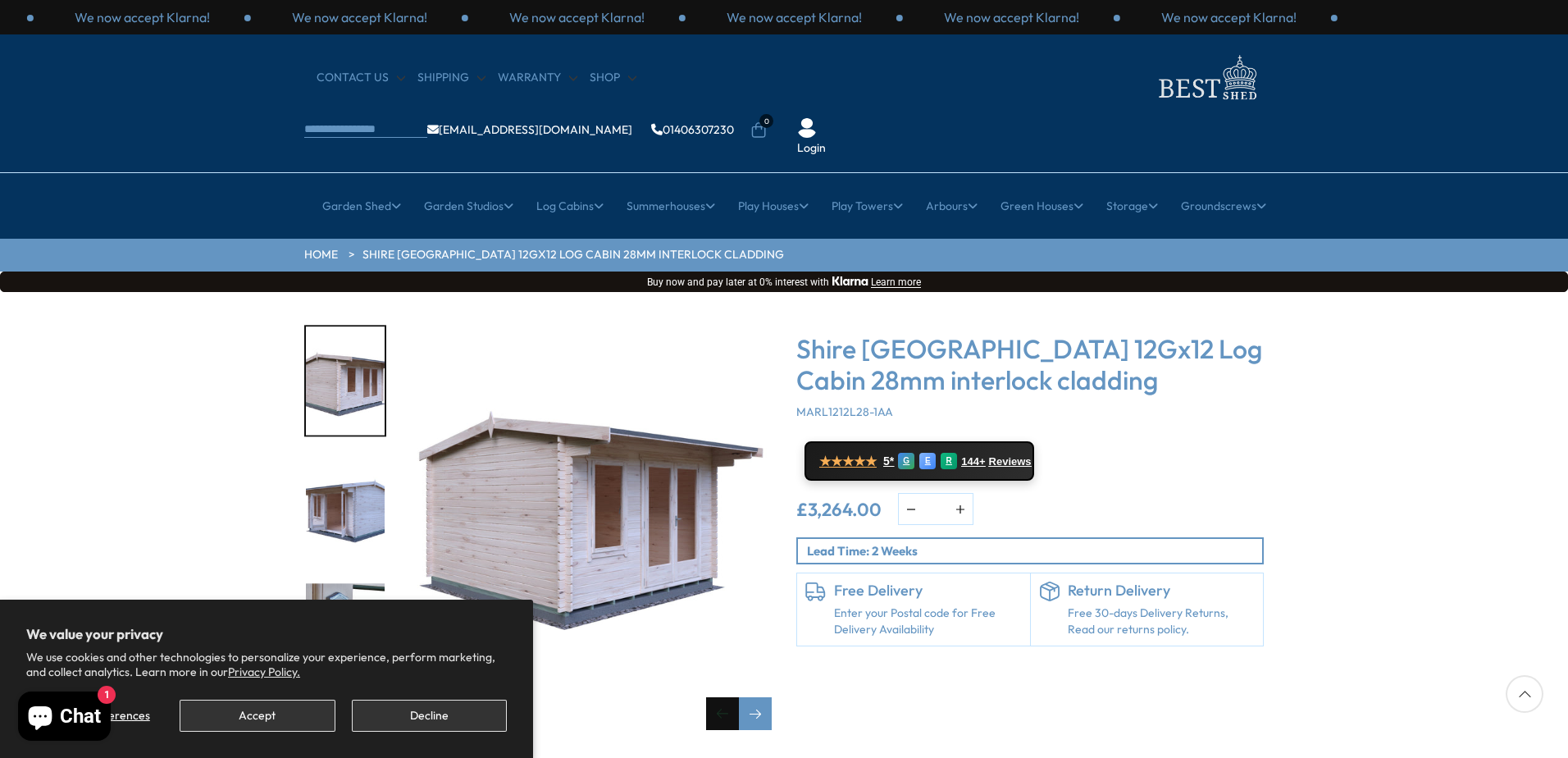
click at [722, 697] on div "Previous slide" at bounding box center [723, 713] width 33 height 33
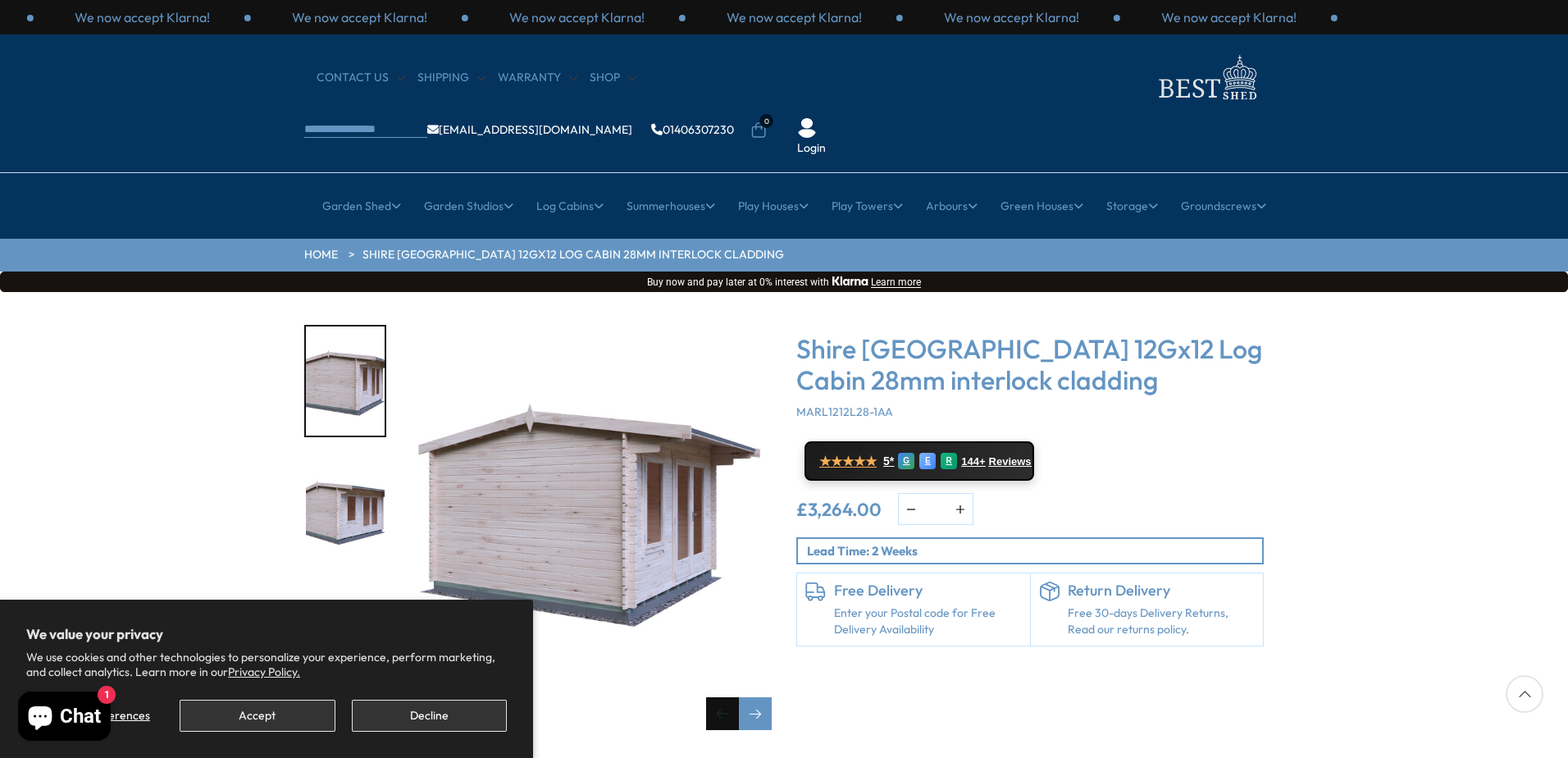
click at [722, 697] on div "Previous slide" at bounding box center [723, 713] width 33 height 33
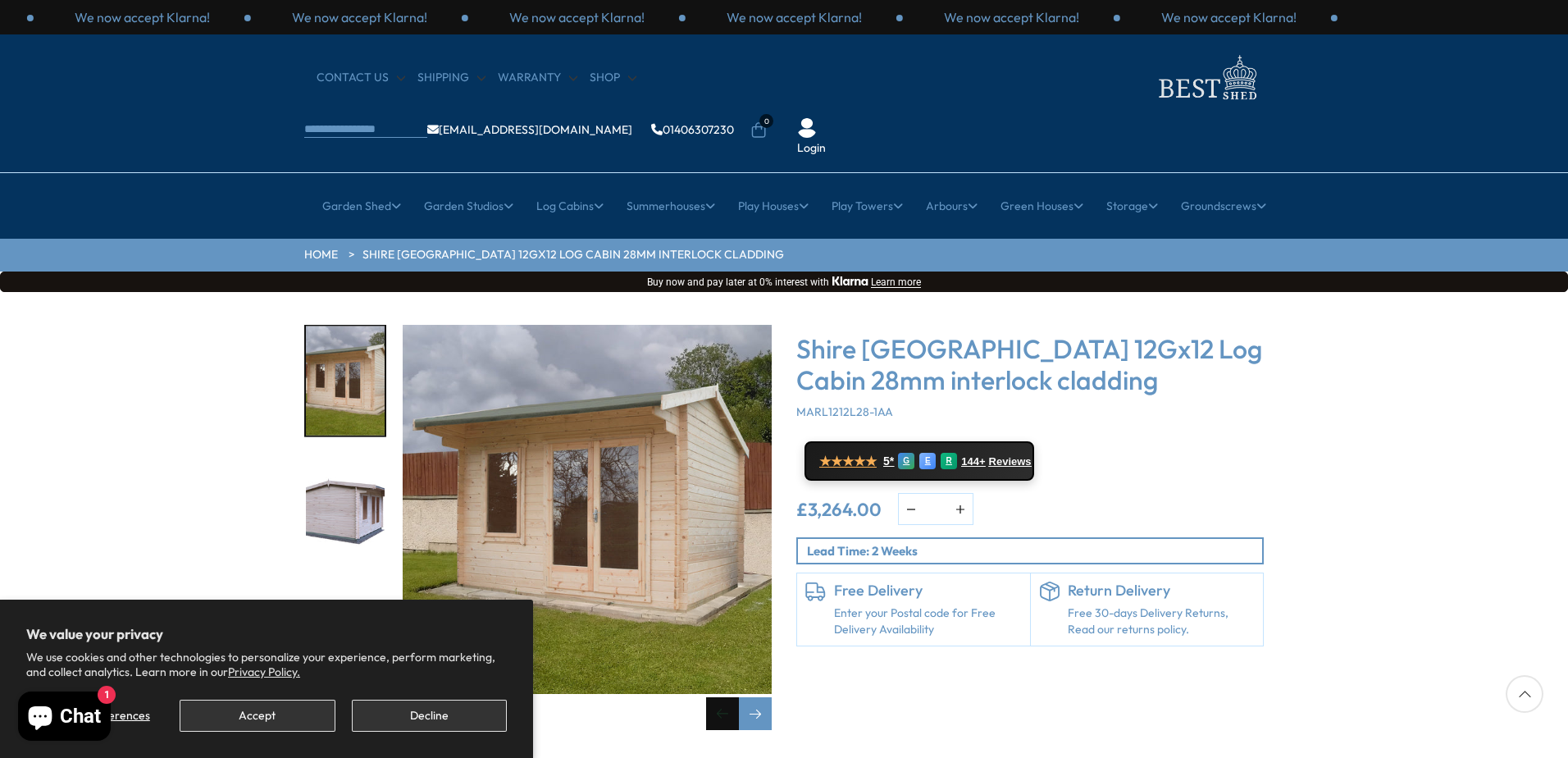
click at [722, 697] on div "Previous slide" at bounding box center [723, 713] width 33 height 33
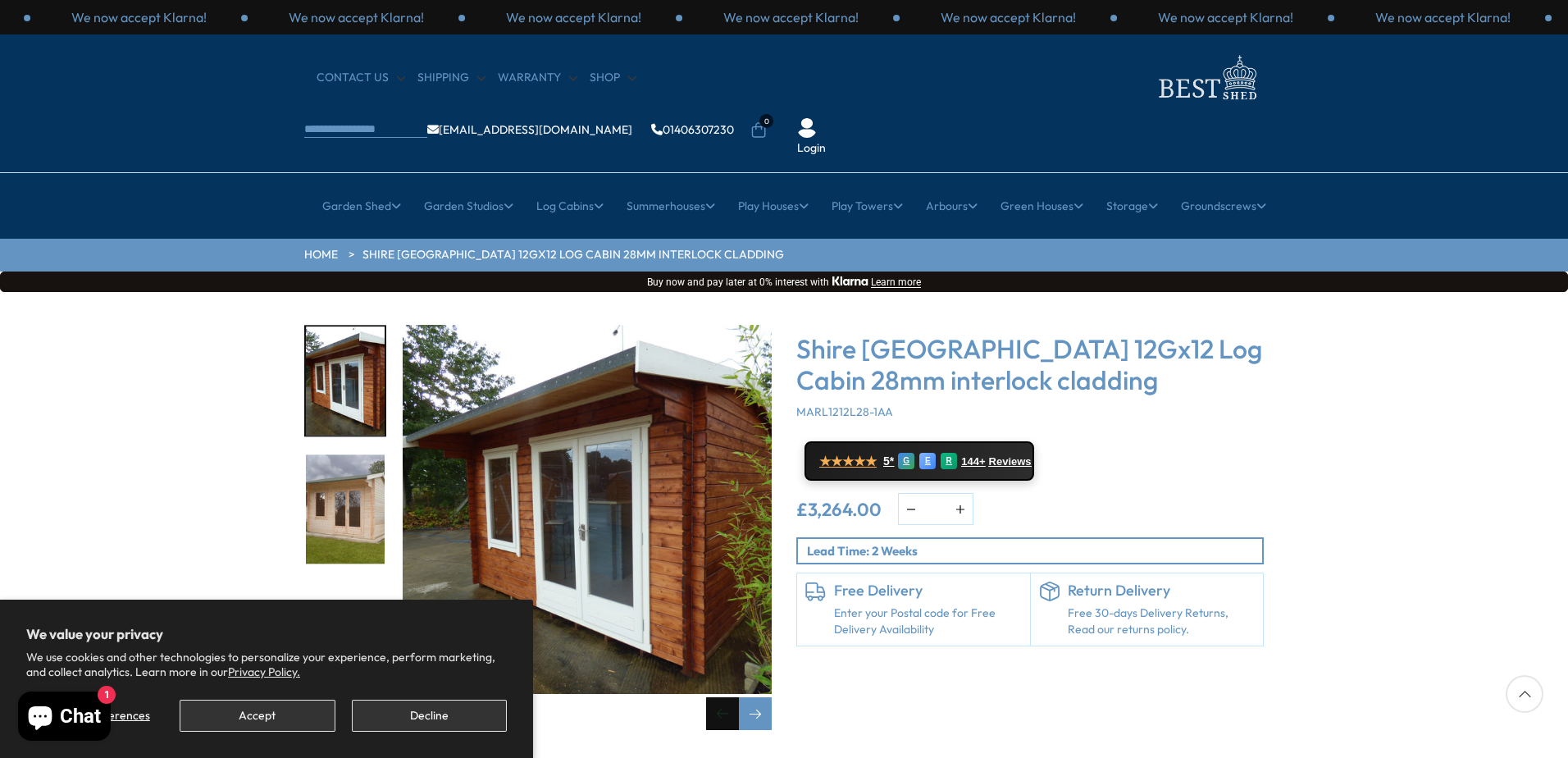
click at [722, 697] on div "Previous slide" at bounding box center [723, 713] width 33 height 33
